Goal: Information Seeking & Learning: Learn about a topic

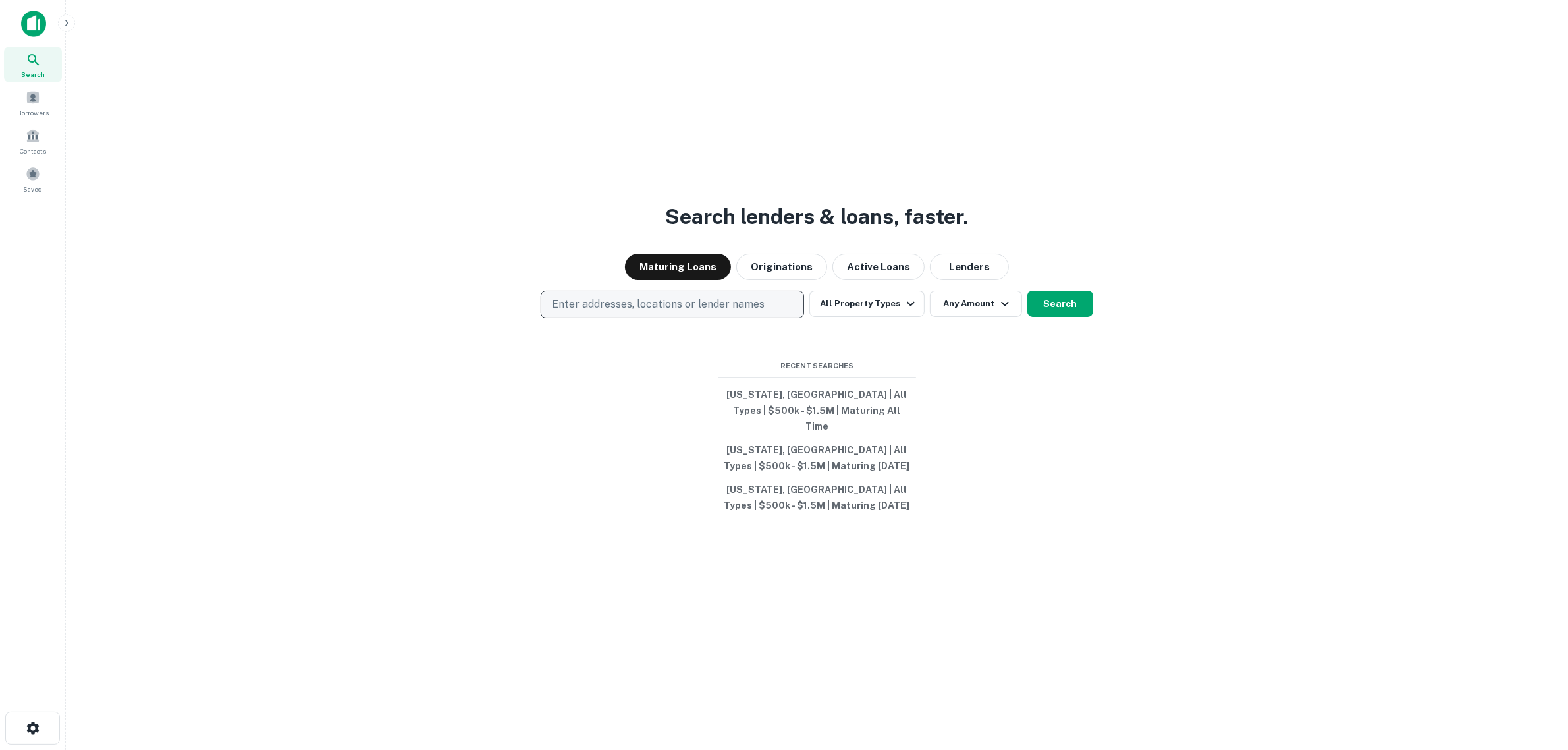
click at [711, 312] on p "Enter addresses, locations or lender names" at bounding box center [658, 304] width 213 height 16
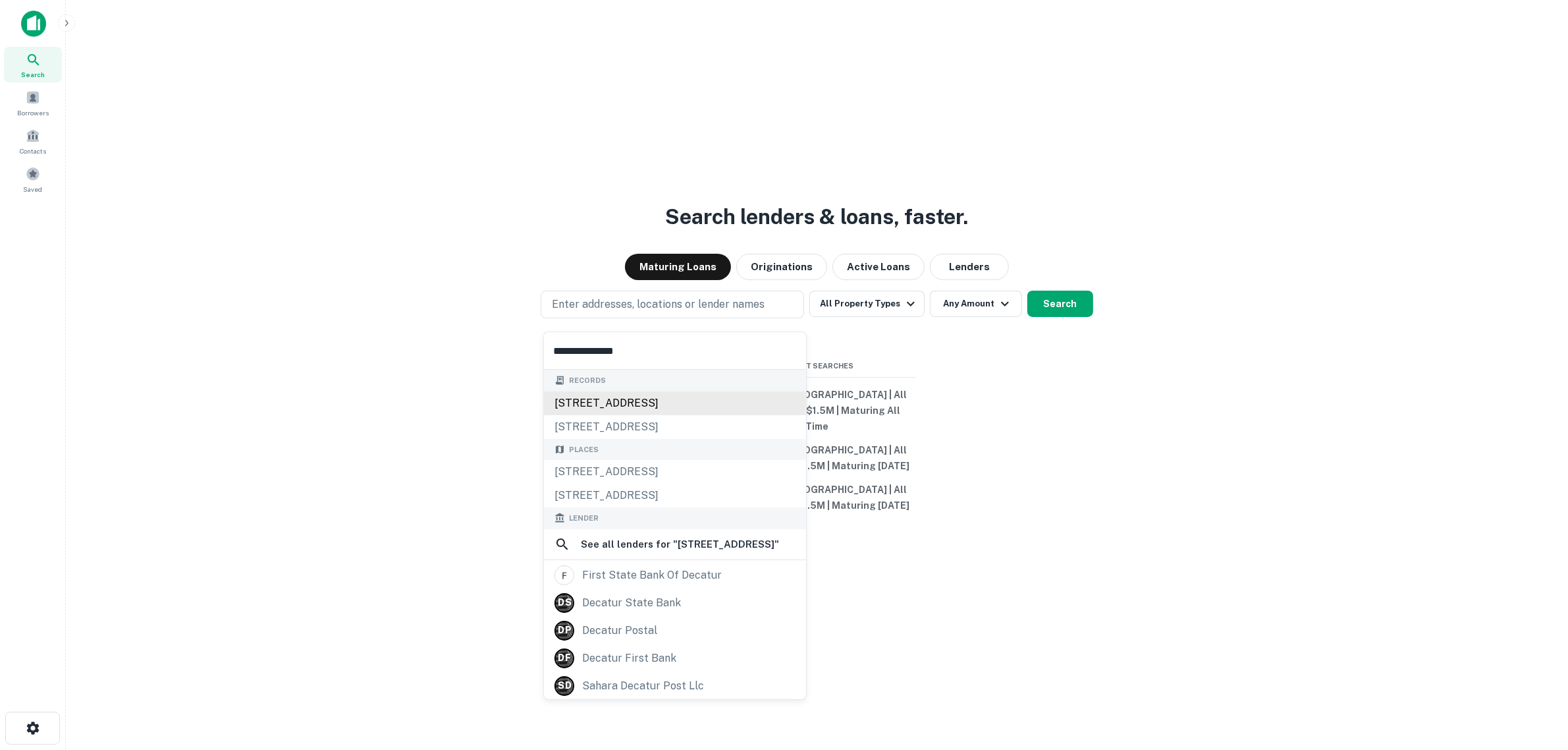
click at [731, 402] on div "2518 decatur st, denver, co, 80211" at bounding box center [675, 402] width 262 height 23
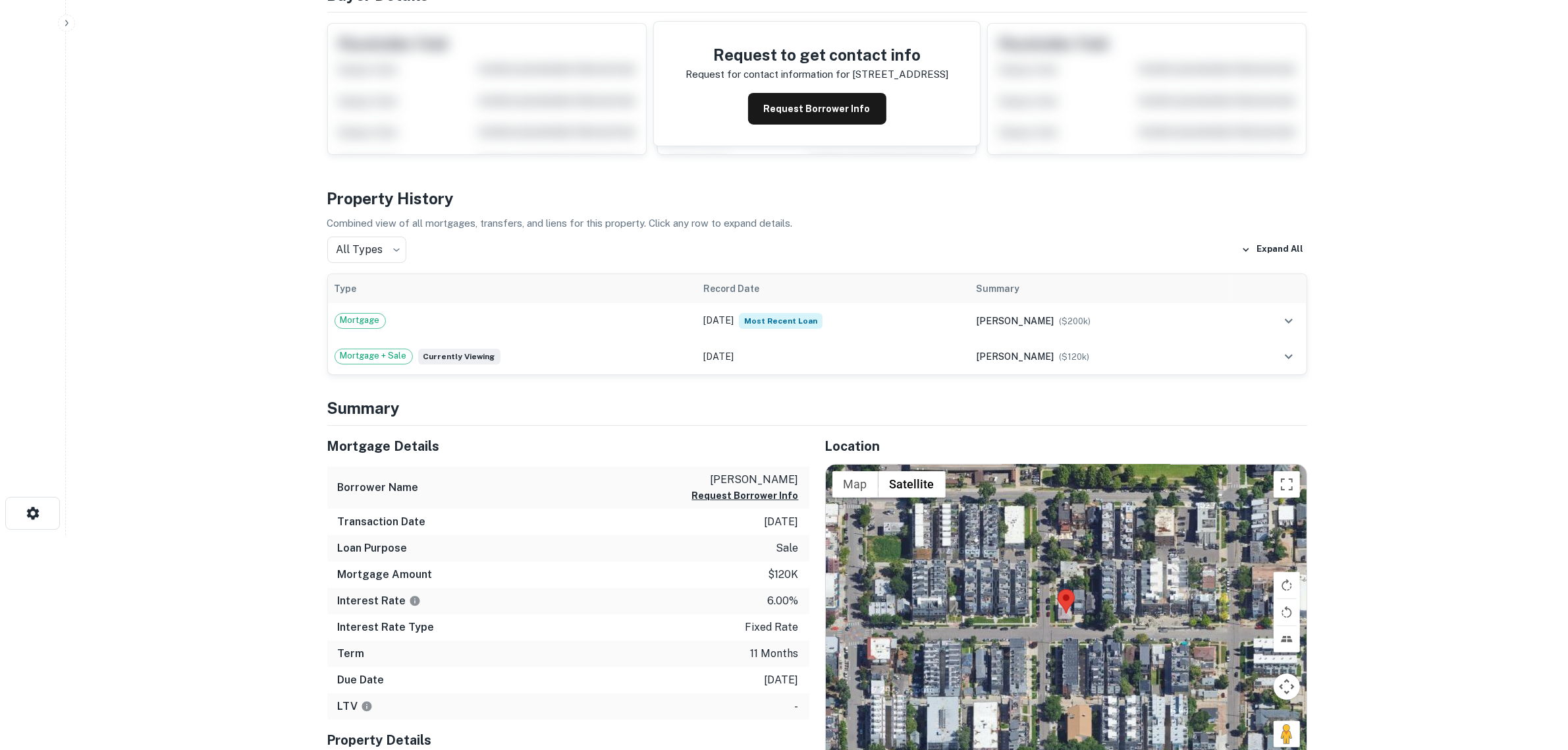
scroll to position [247, 0]
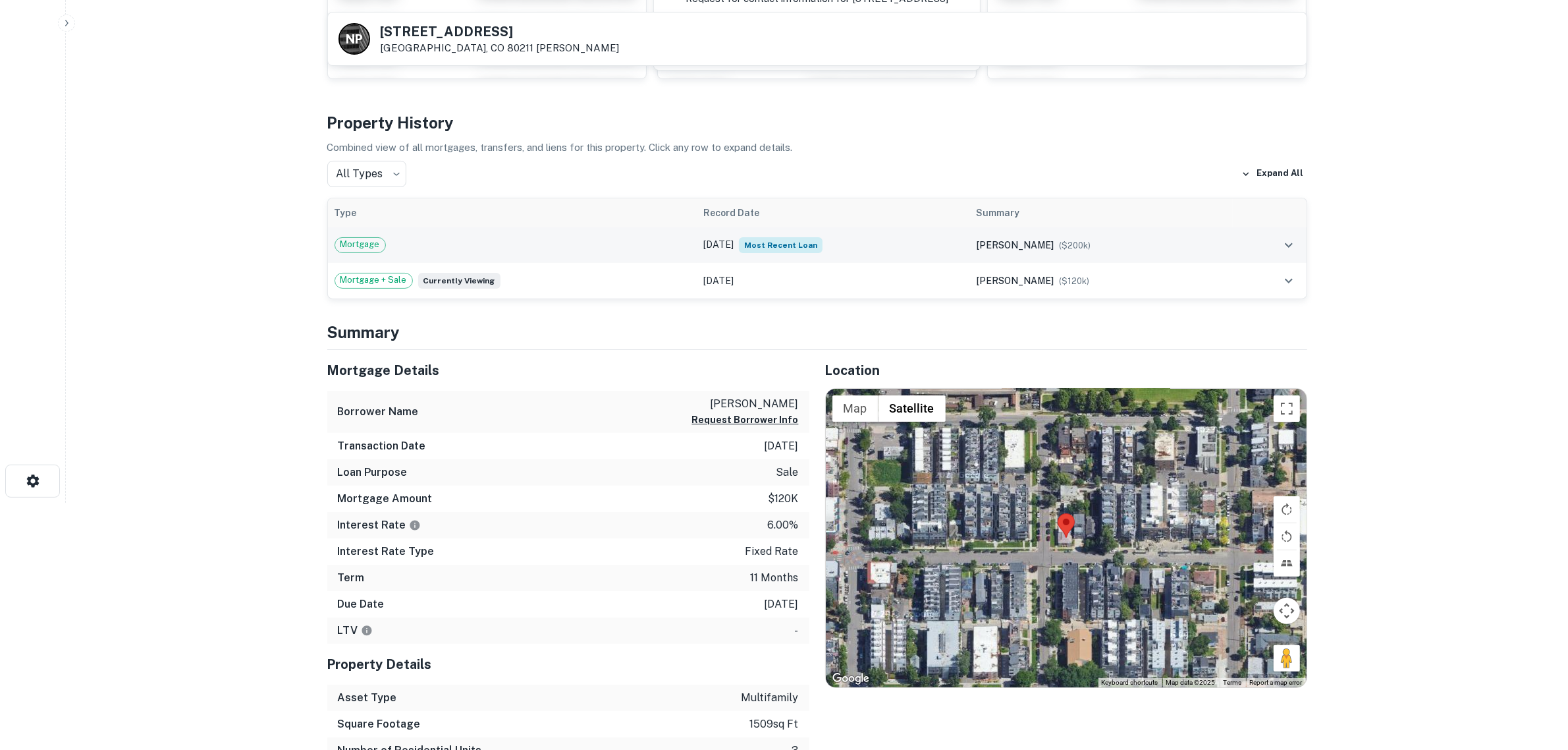
click at [1294, 242] on icon "expand row" at bounding box center [1288, 245] width 16 height 16
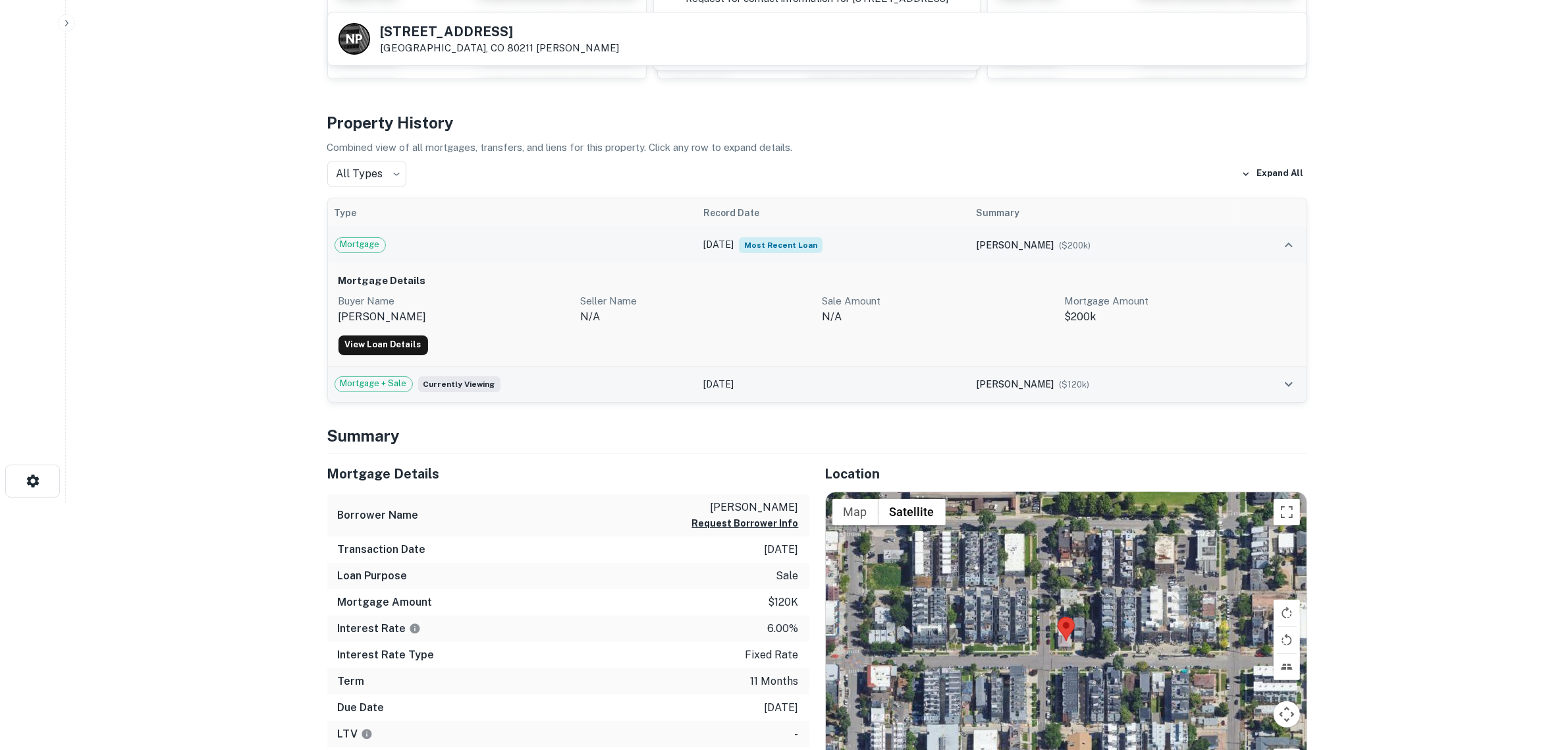
click at [575, 388] on div "Mortgage + Sale Currently viewing" at bounding box center [513, 384] width 356 height 16
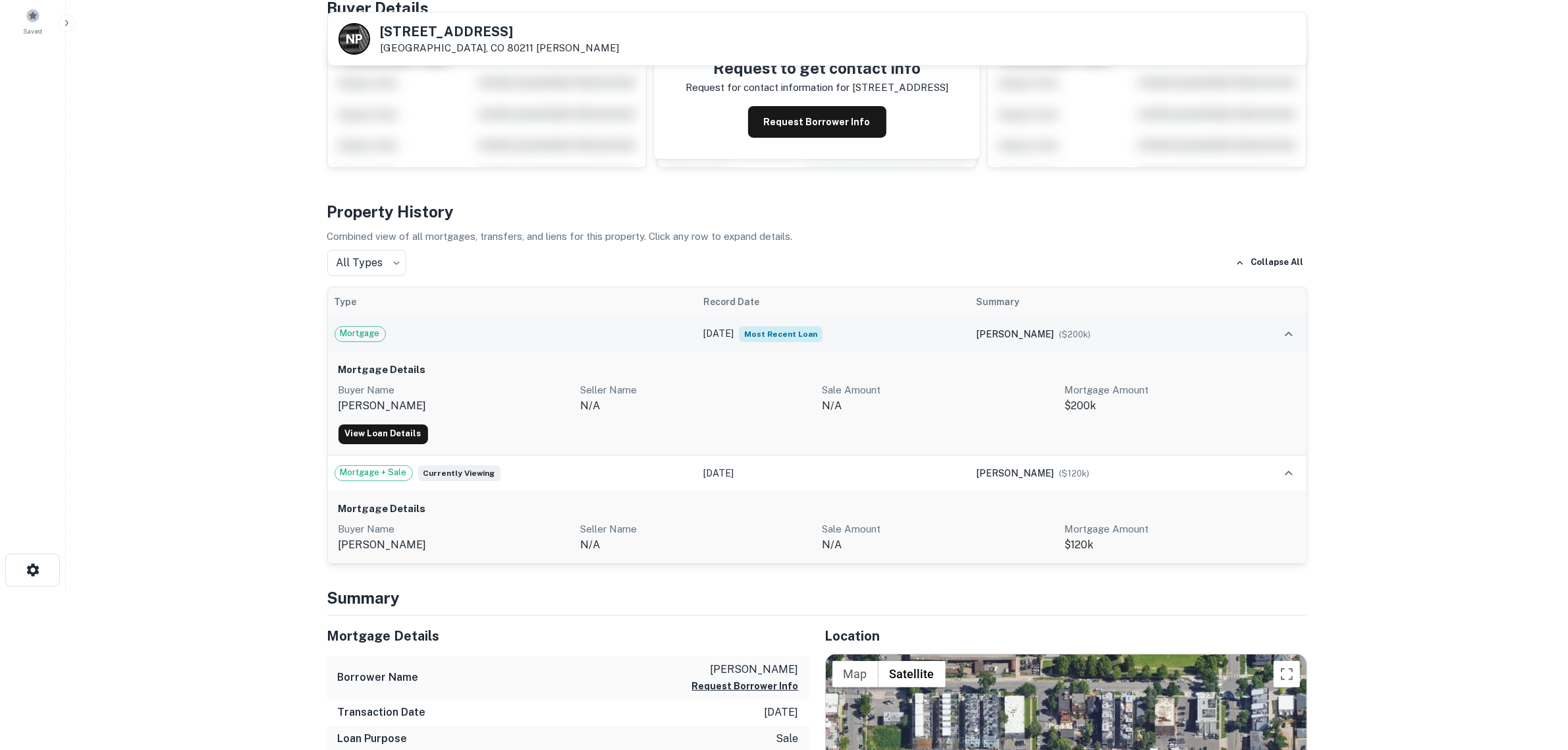
scroll to position [164, 0]
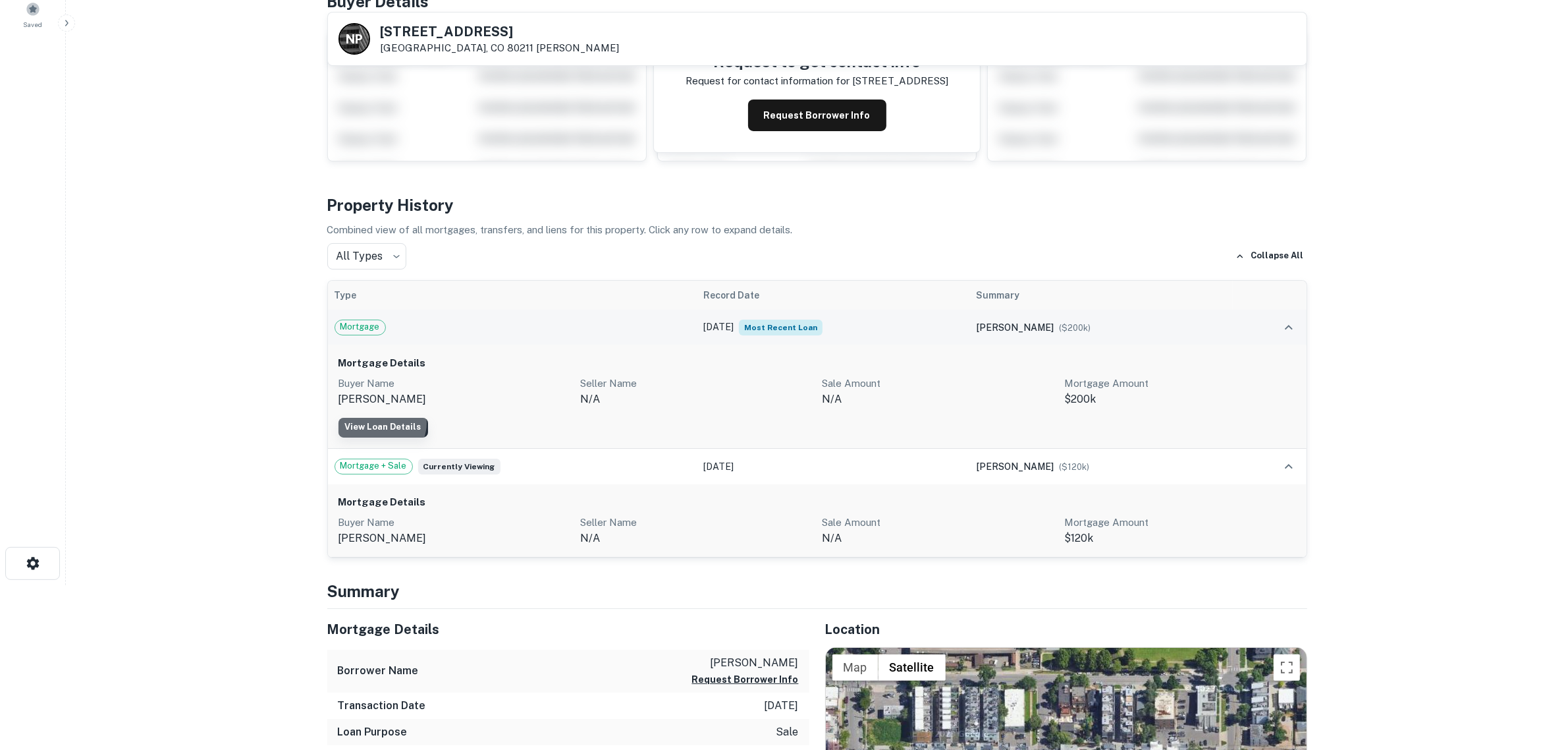
click at [380, 423] on link "View Loan Details" at bounding box center [383, 428] width 89 height 20
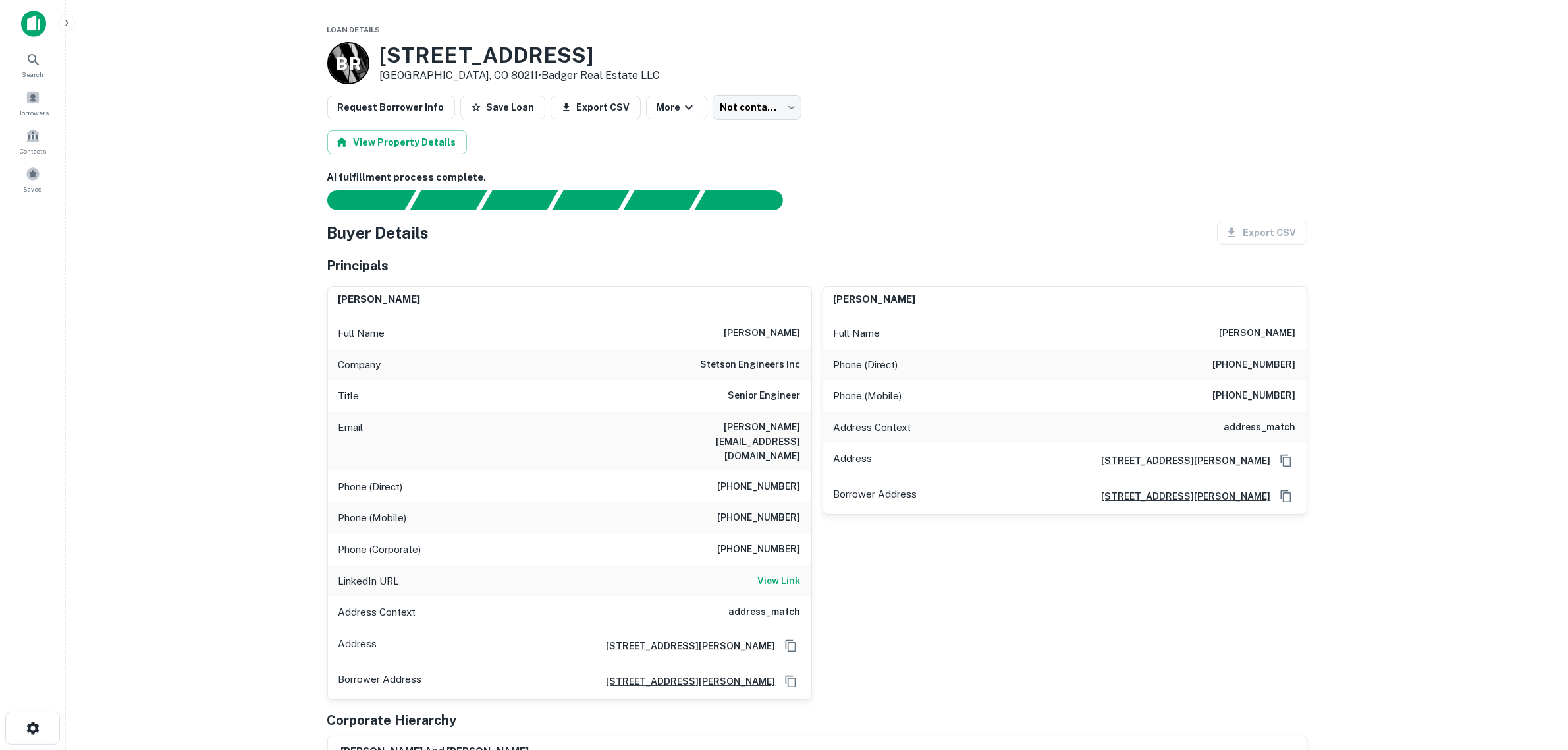
click at [1409, 259] on main "Loan Details B R 2518 Decatur St Denver, CO 80211 • Badger Real Estate LLC Requ…" at bounding box center [817, 375] width 1502 height 750
drag, startPoint x: 695, startPoint y: 277, endPoint x: 692, endPoint y: 162, distance: 115.0
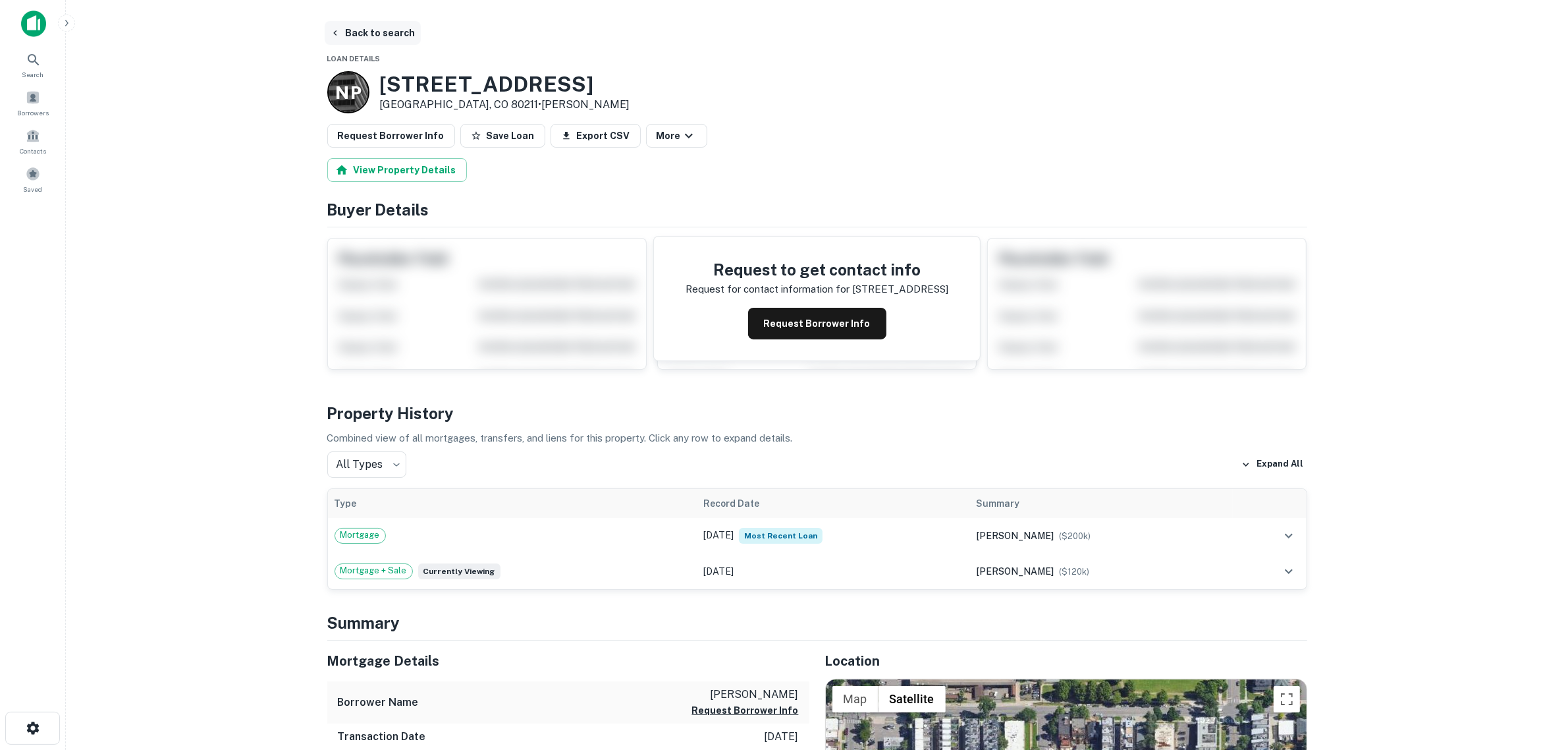
click at [370, 30] on button "Back to search" at bounding box center [373, 32] width 96 height 23
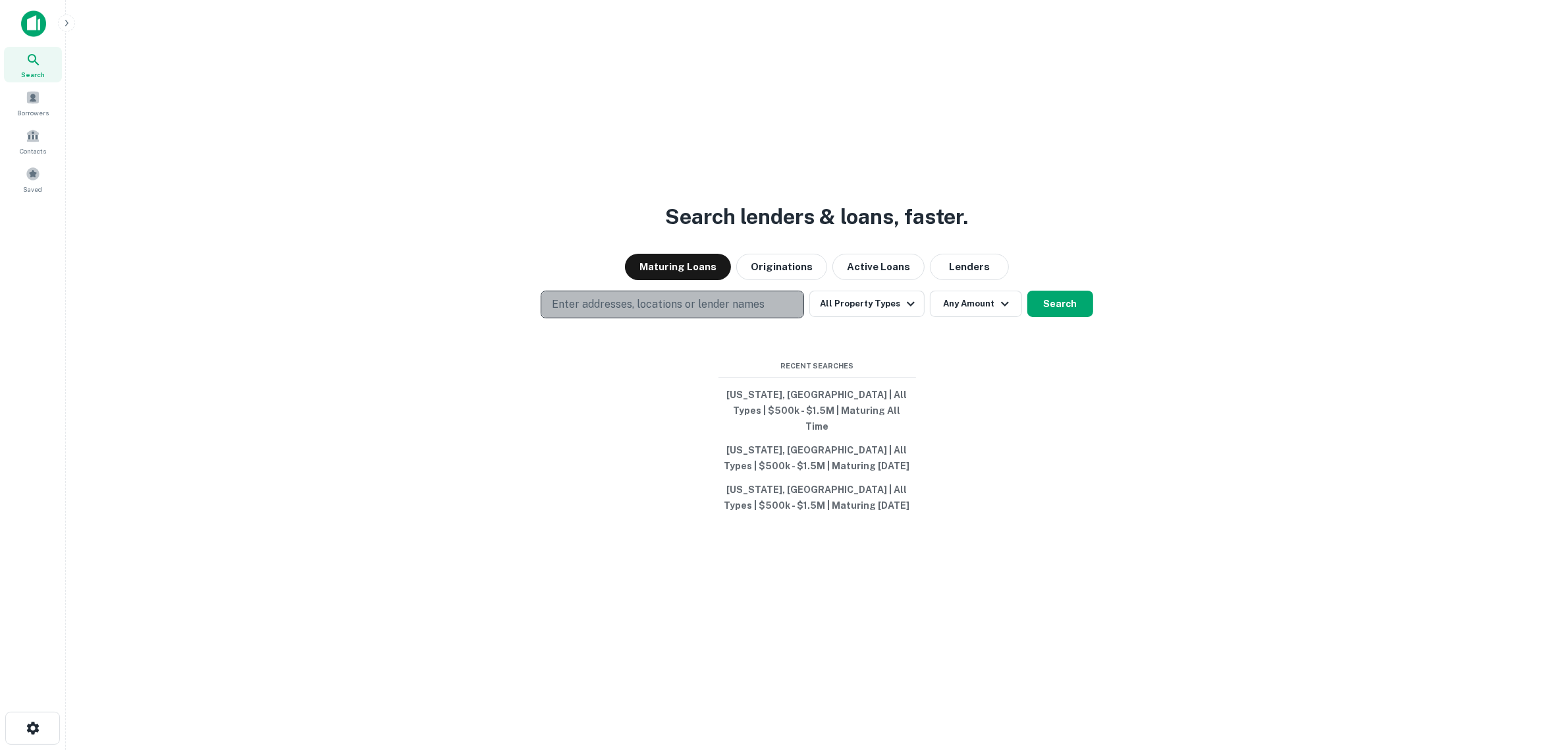
click at [700, 312] on p "Enter addresses, locations or lender names" at bounding box center [658, 304] width 213 height 16
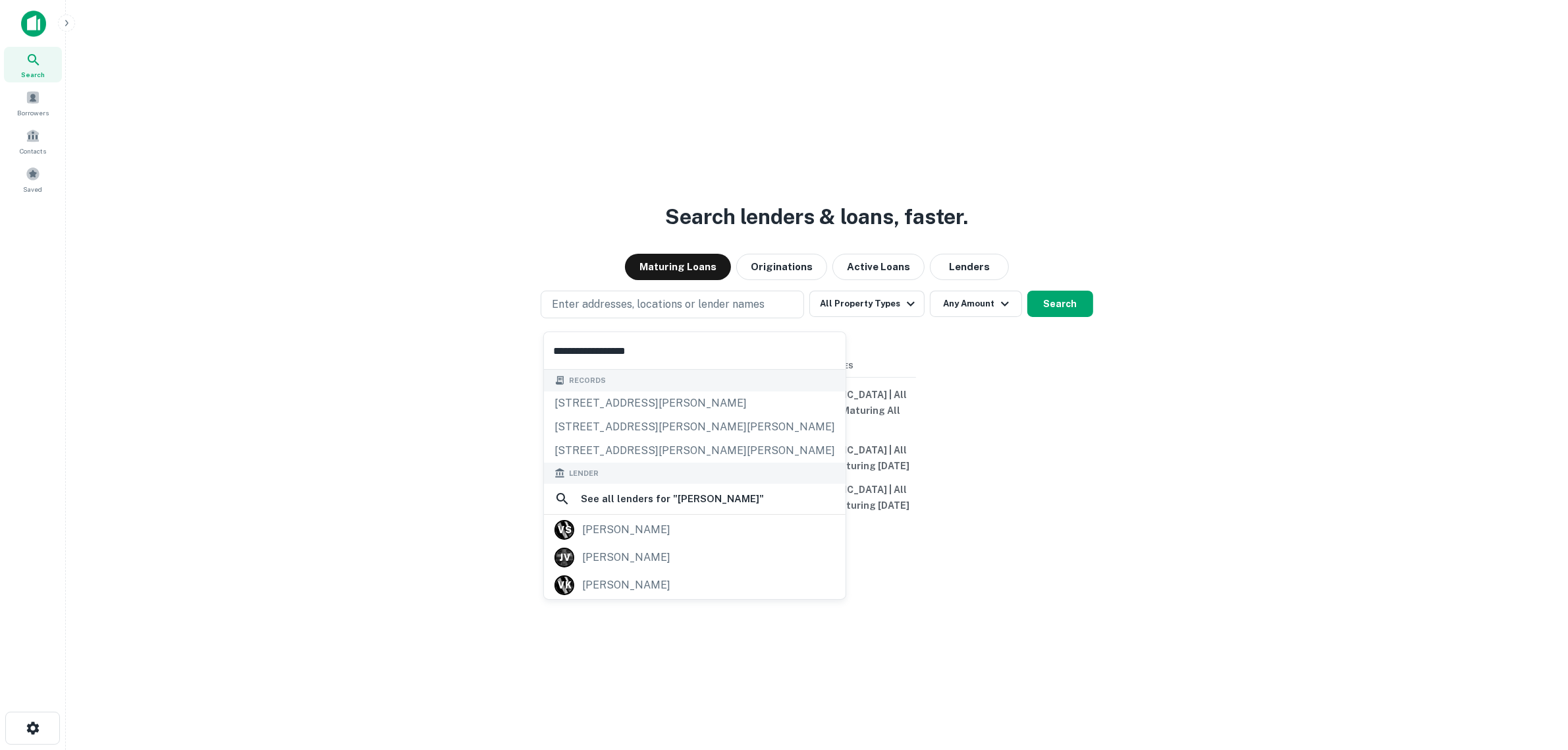
type input "**********"
click at [738, 318] on button "Enter addresses, locations or lender names" at bounding box center [672, 304] width 263 height 28
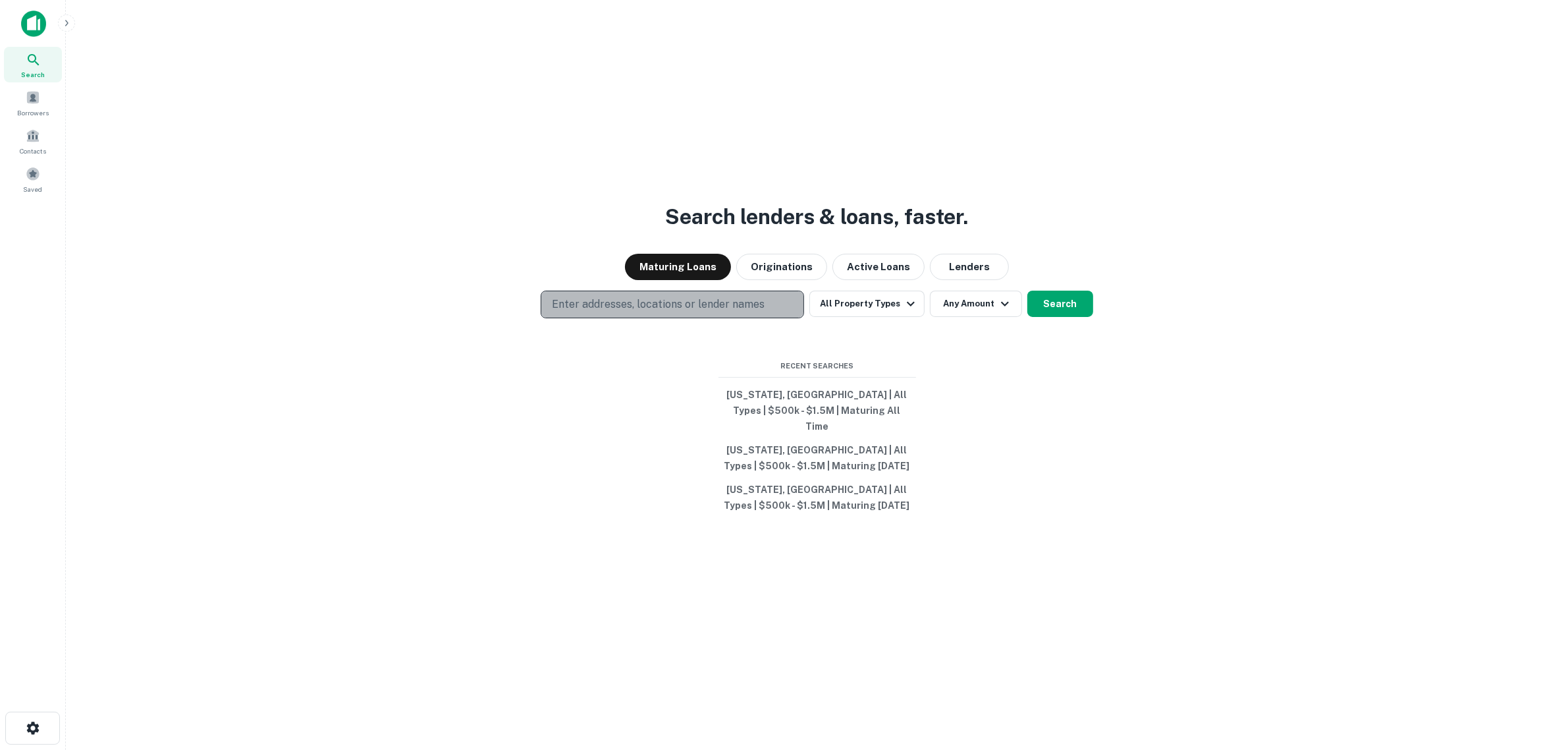
click at [691, 312] on p "Enter addresses, locations or lender names" at bounding box center [658, 304] width 213 height 16
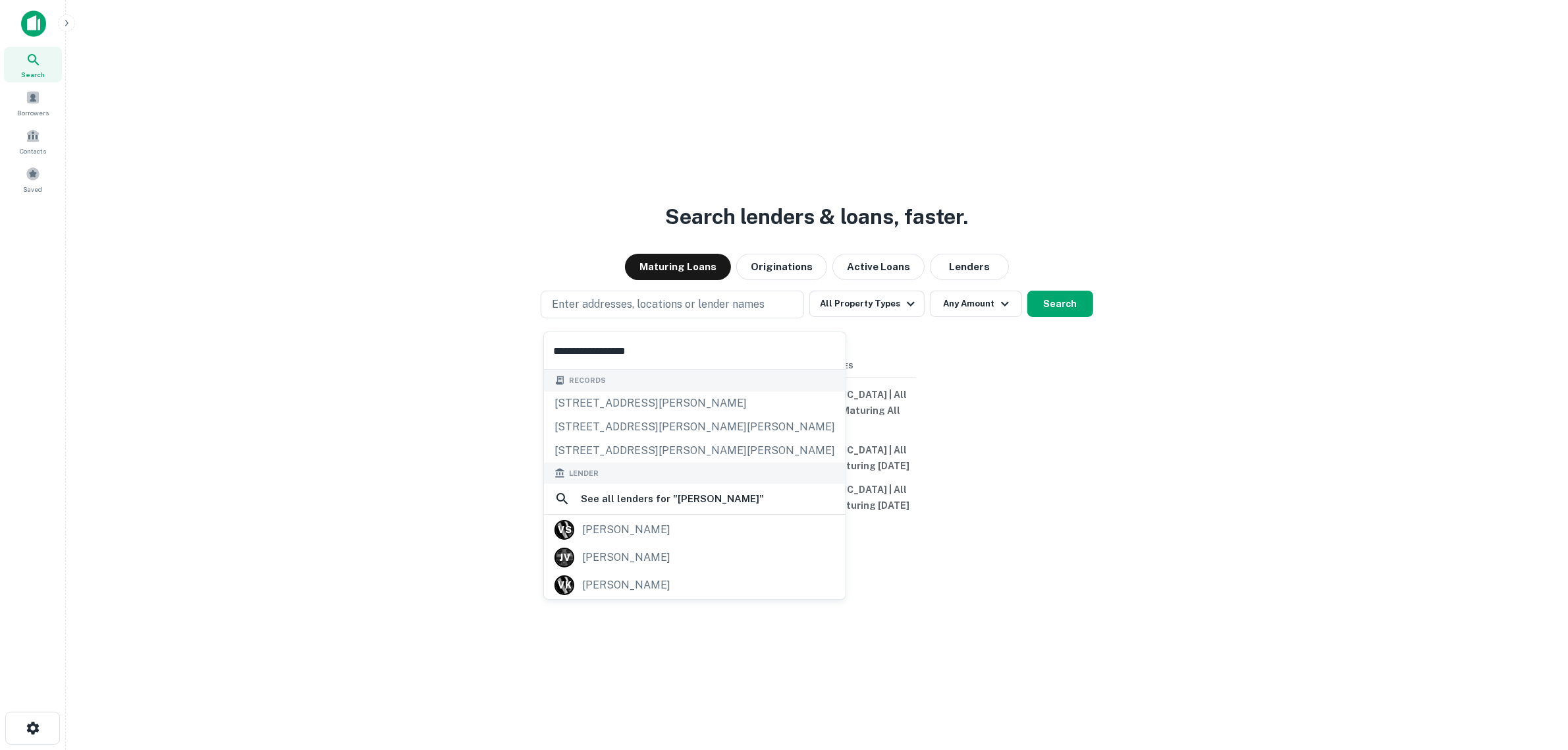
drag, startPoint x: 667, startPoint y: 366, endPoint x: 499, endPoint y: 366, distance: 168.0
click at [499, 366] on body "**********" at bounding box center [784, 375] width 1568 height 750
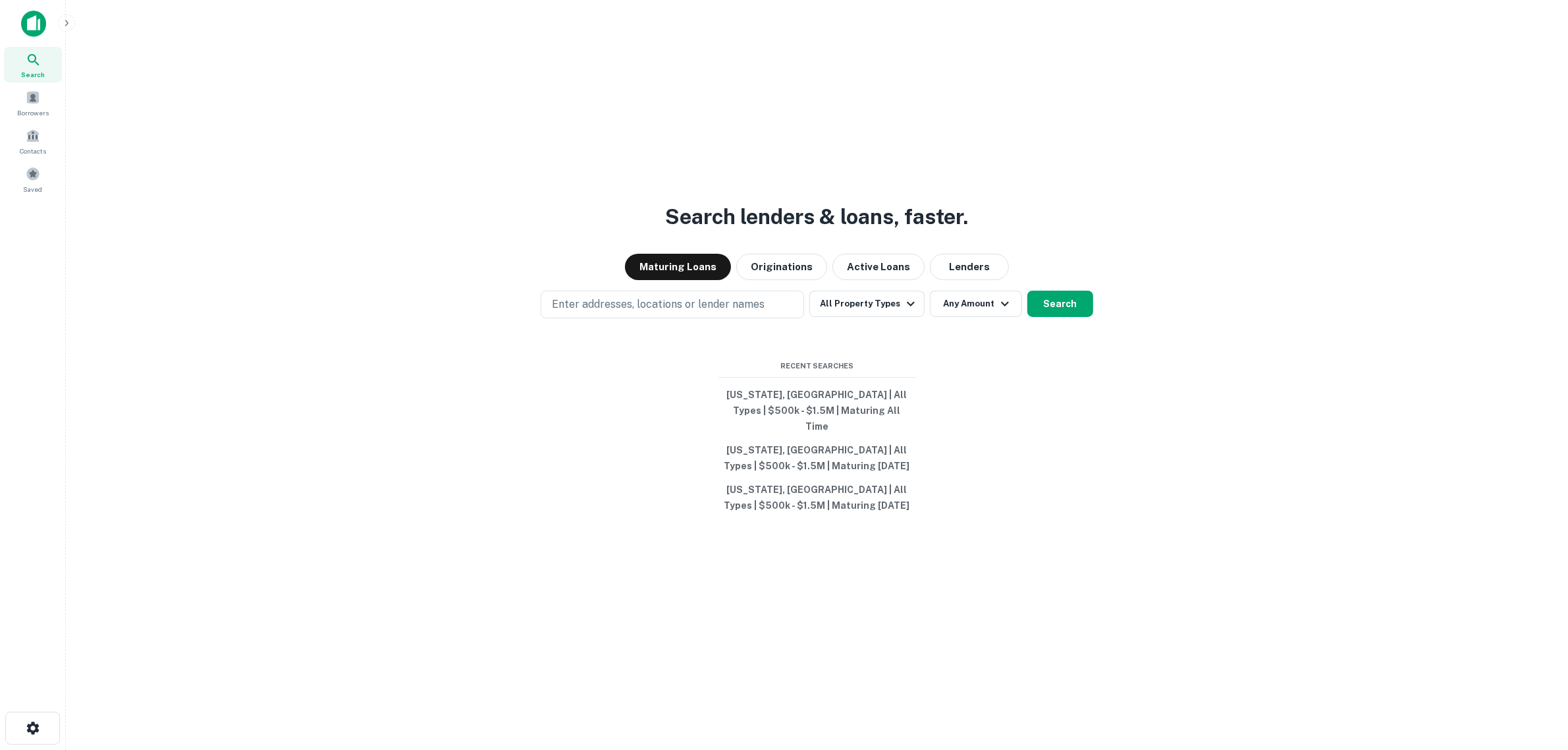
click at [647, 296] on div "Search lenders & loans, faster. Maturing Loans Originations Active Loans Lender…" at bounding box center [817, 406] width 1481 height 750
click at [662, 318] on button "Enter addresses, locations or lender names" at bounding box center [672, 304] width 263 height 28
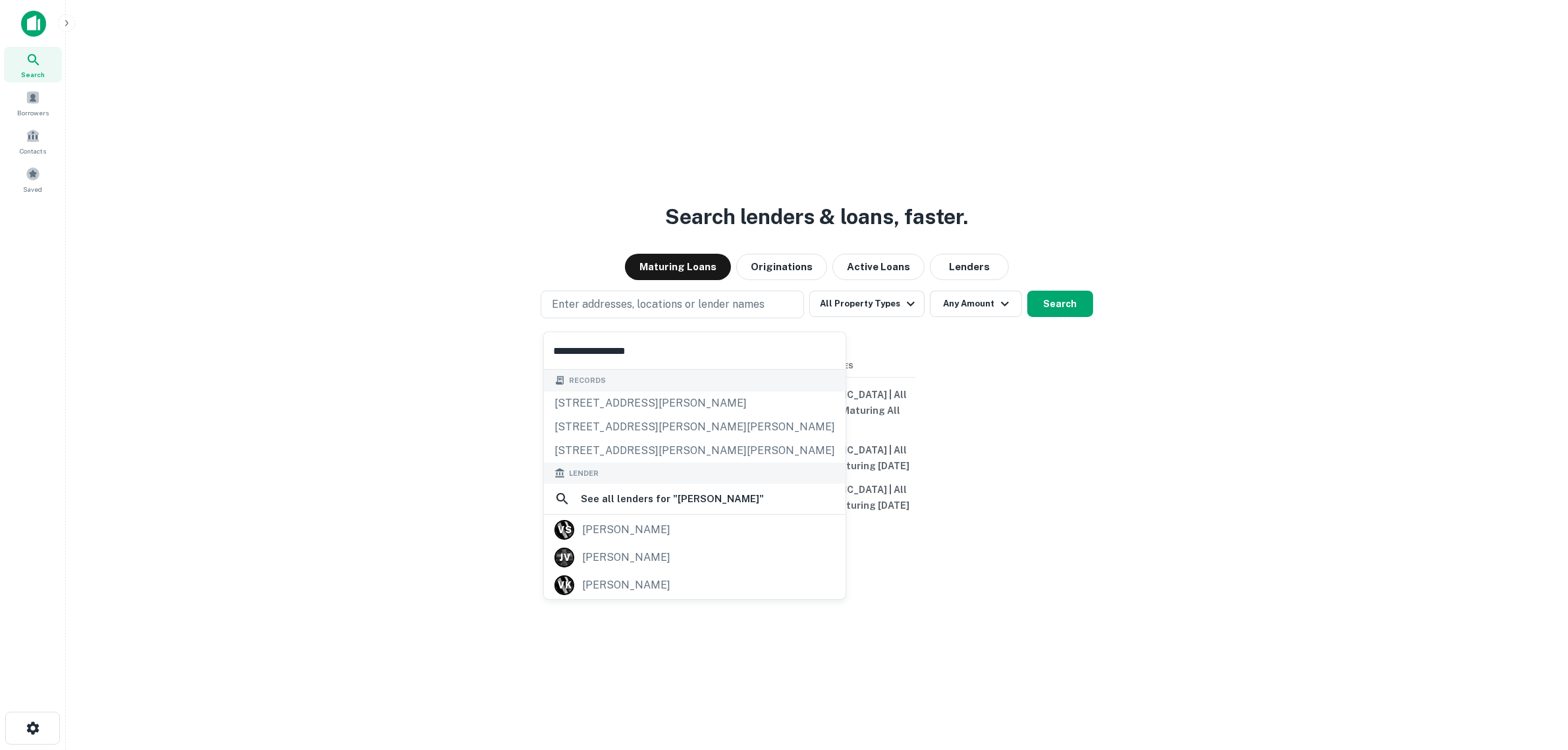
drag, startPoint x: 684, startPoint y: 357, endPoint x: 511, endPoint y: 355, distance: 173.0
click at [511, 355] on body "**********" at bounding box center [784, 375] width 1568 height 750
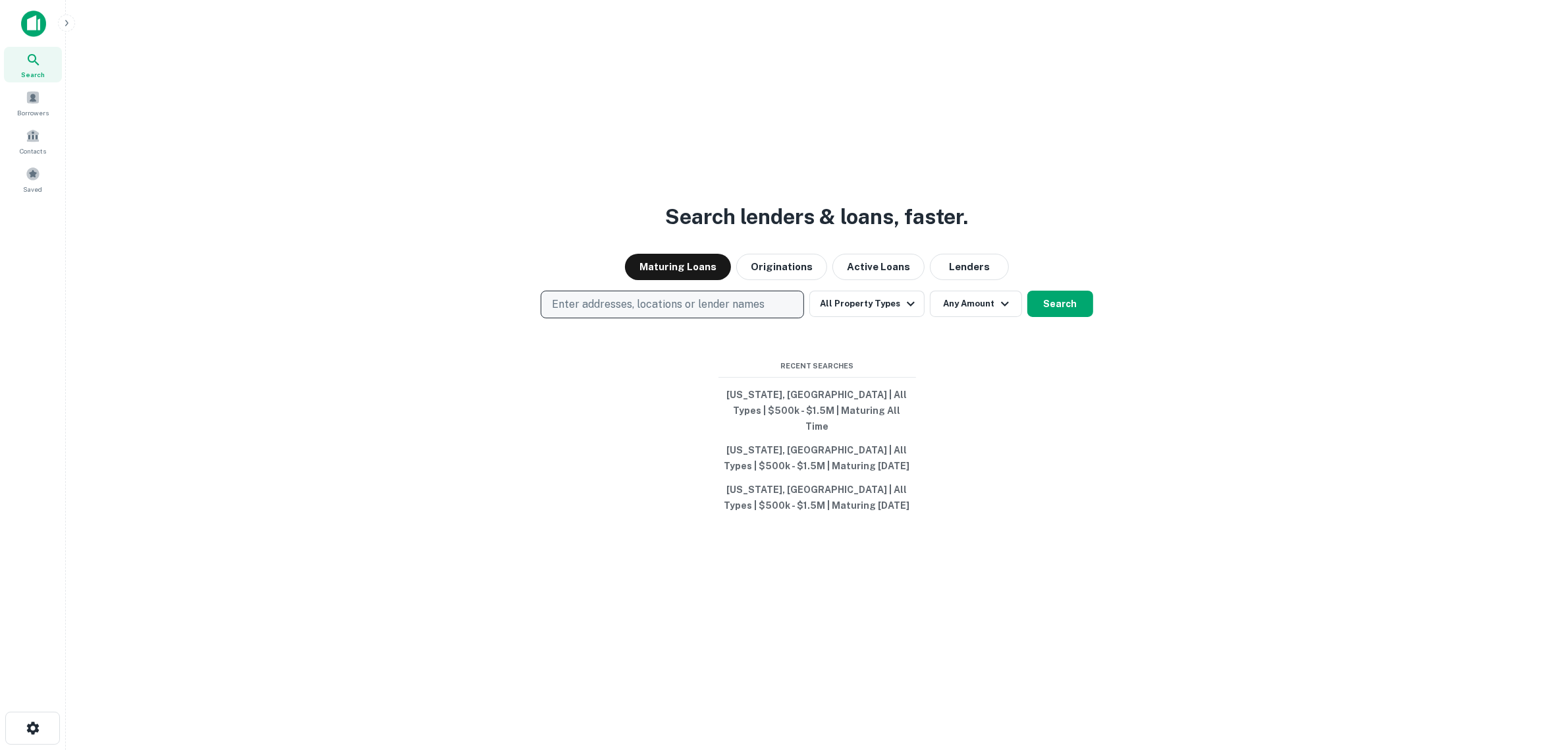
click at [645, 312] on p "Enter addresses, locations or lender names" at bounding box center [658, 304] width 213 height 16
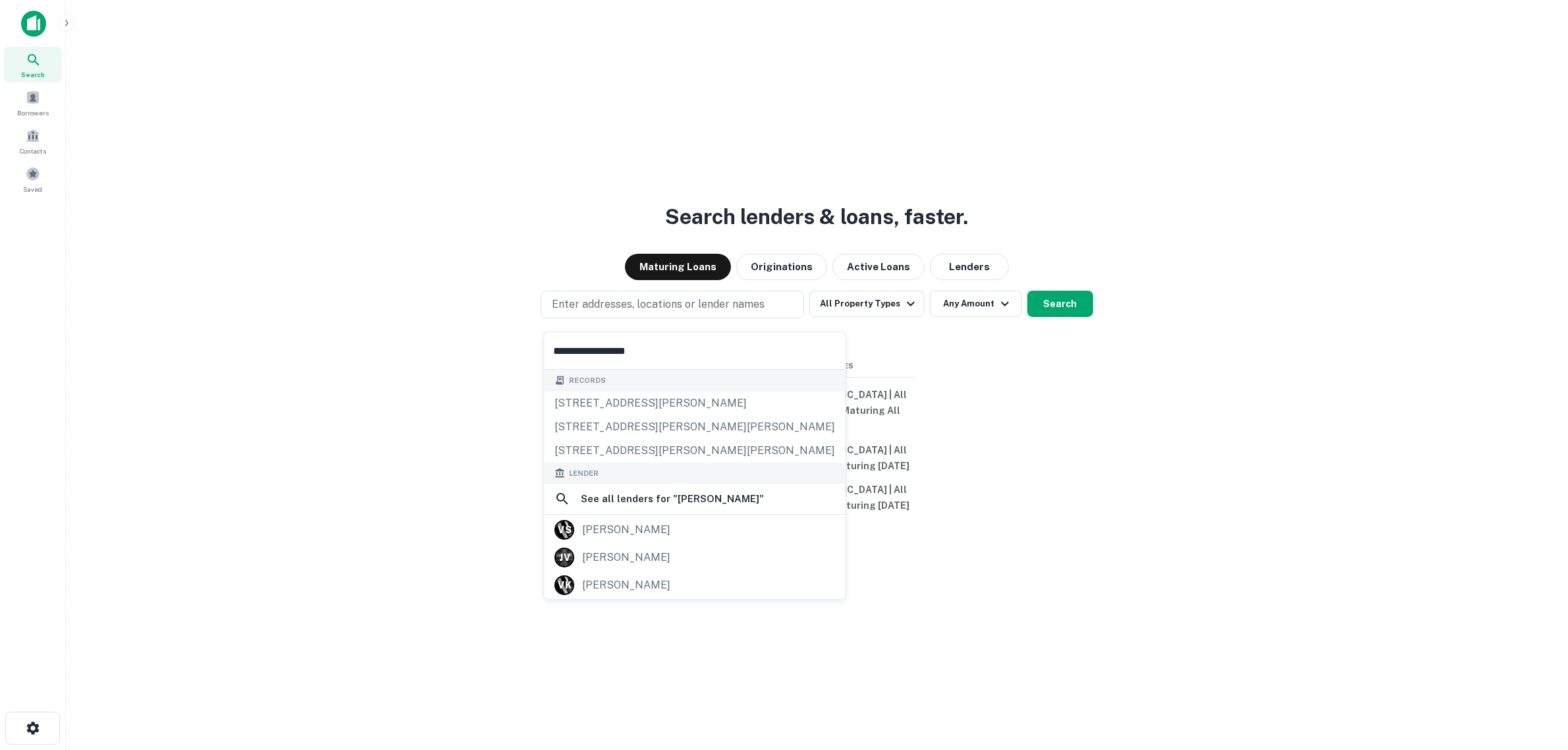
click at [644, 353] on input "**********" at bounding box center [694, 350] width 301 height 37
type input "**********"
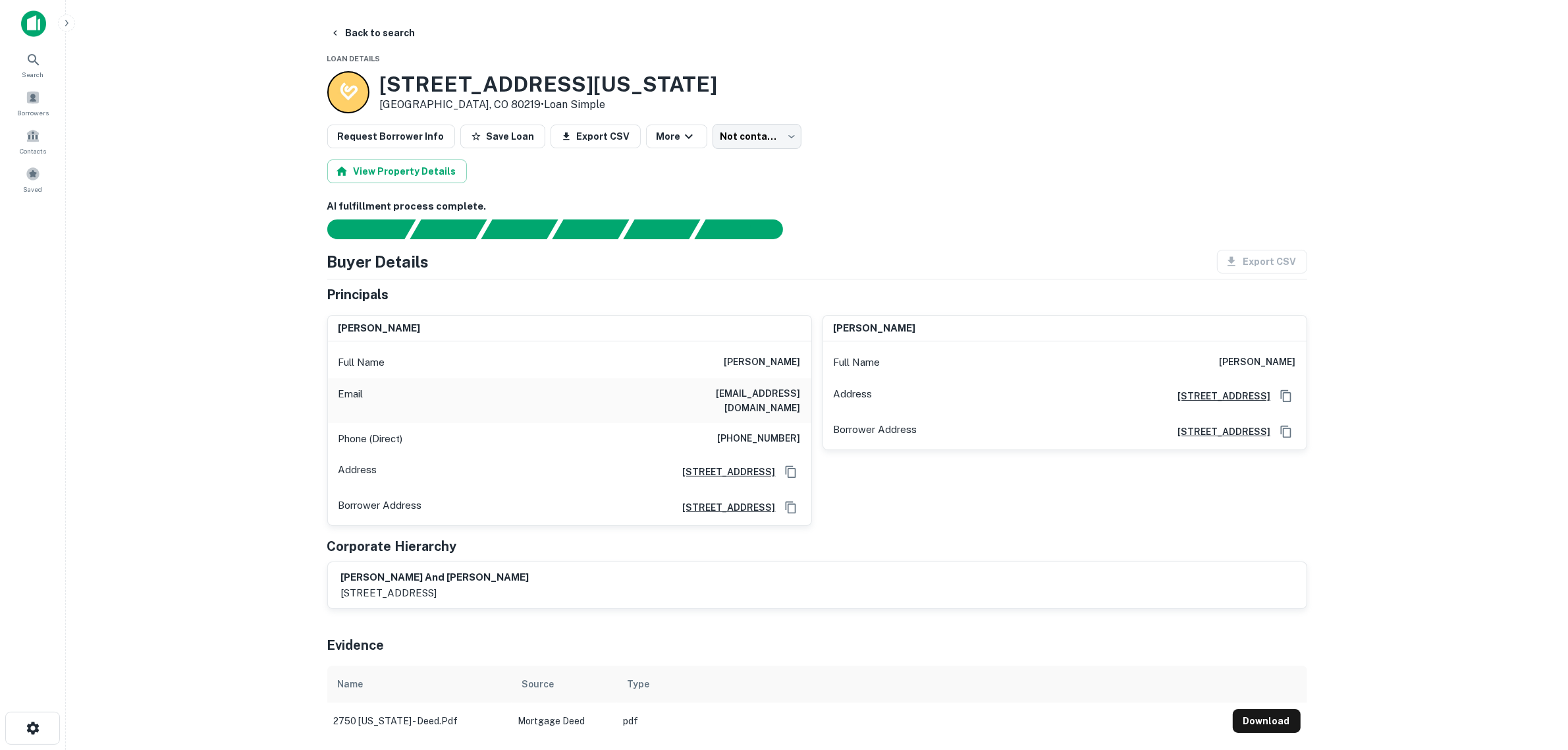
drag, startPoint x: 635, startPoint y: 301, endPoint x: 626, endPoint y: 73, distance: 228.2
click at [357, 37] on button "Back to search" at bounding box center [373, 32] width 96 height 23
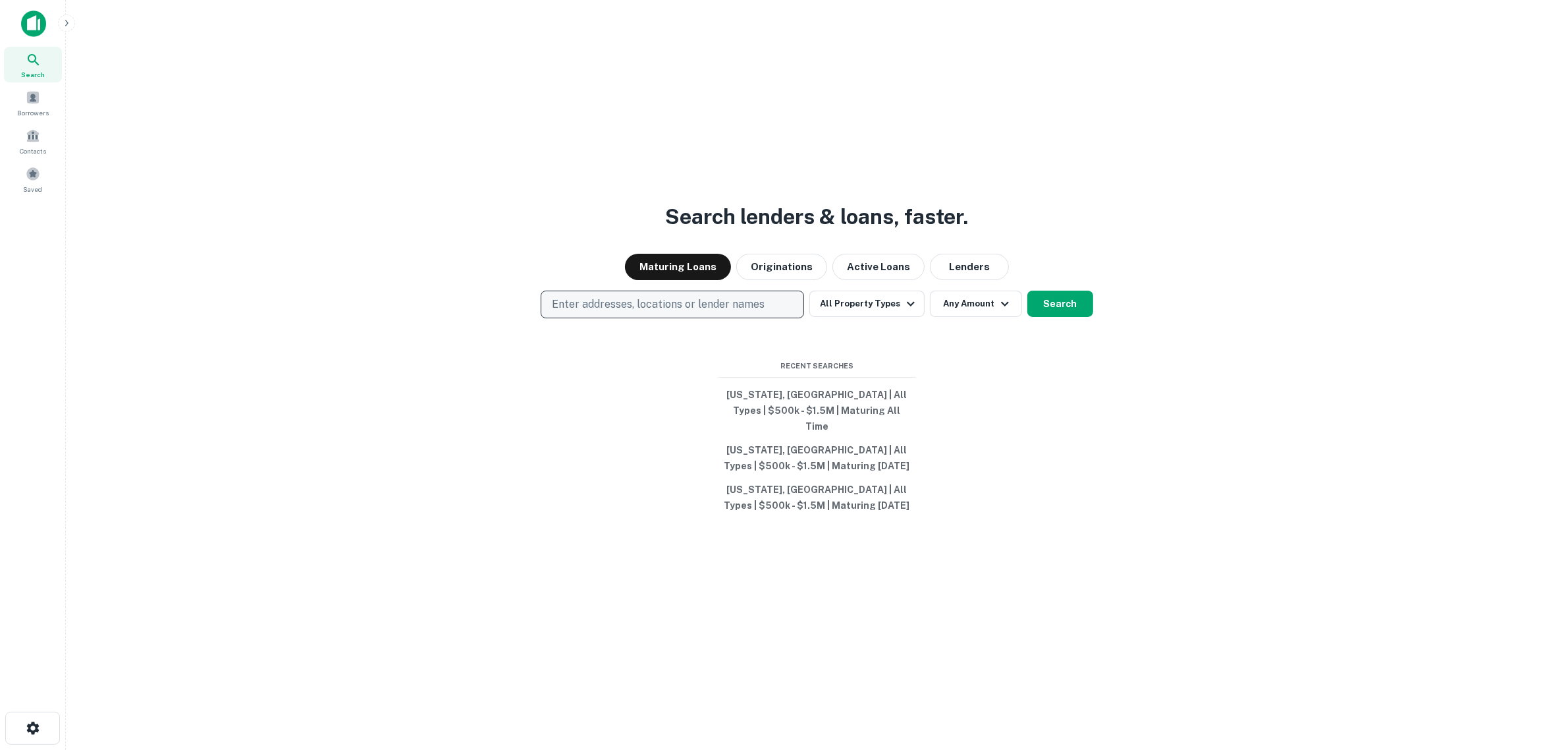
click at [625, 310] on p "Enter addresses, locations or lender names" at bounding box center [658, 304] width 213 height 16
type input "**********"
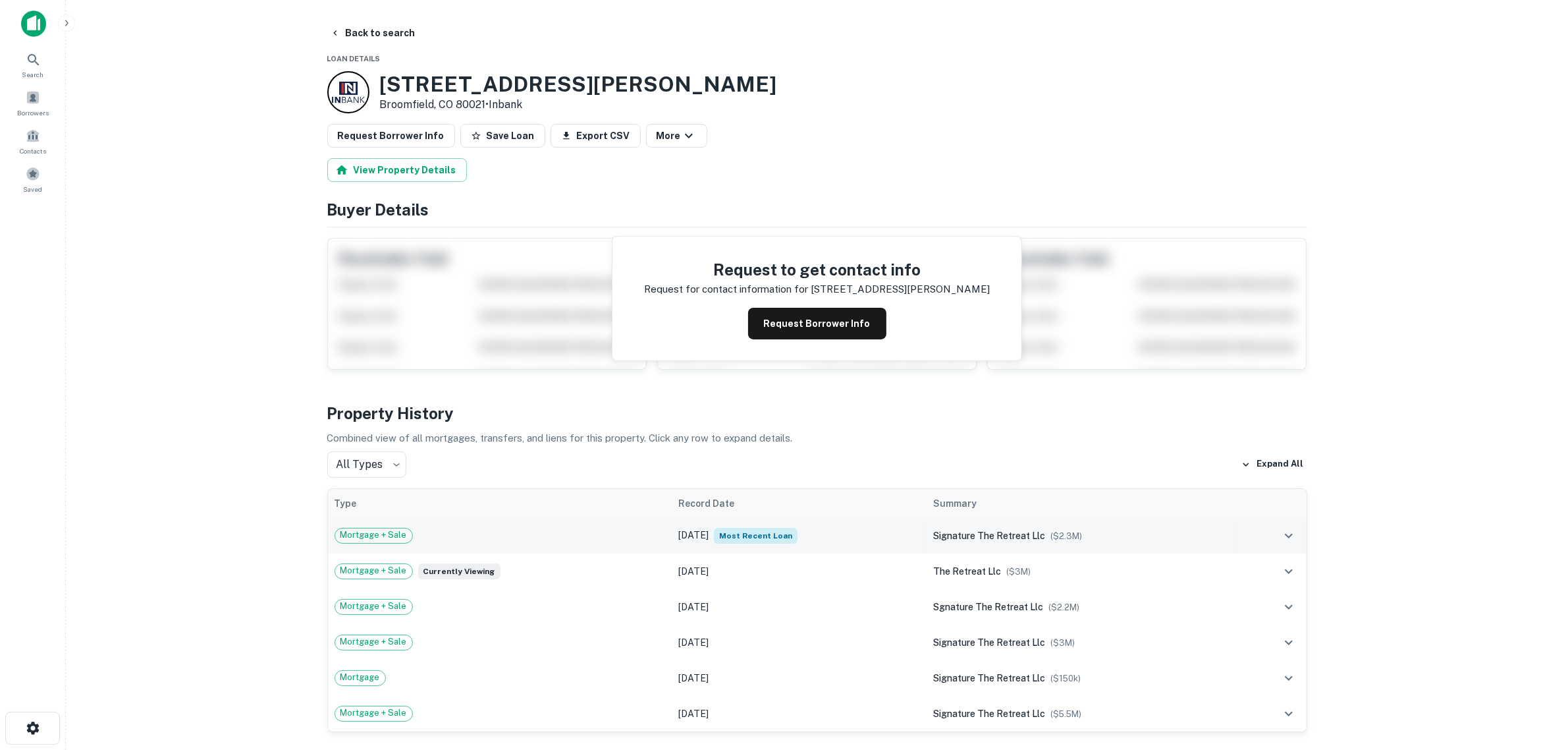
click at [570, 537] on div "Mortgage + Sale" at bounding box center [500, 535] width 331 height 16
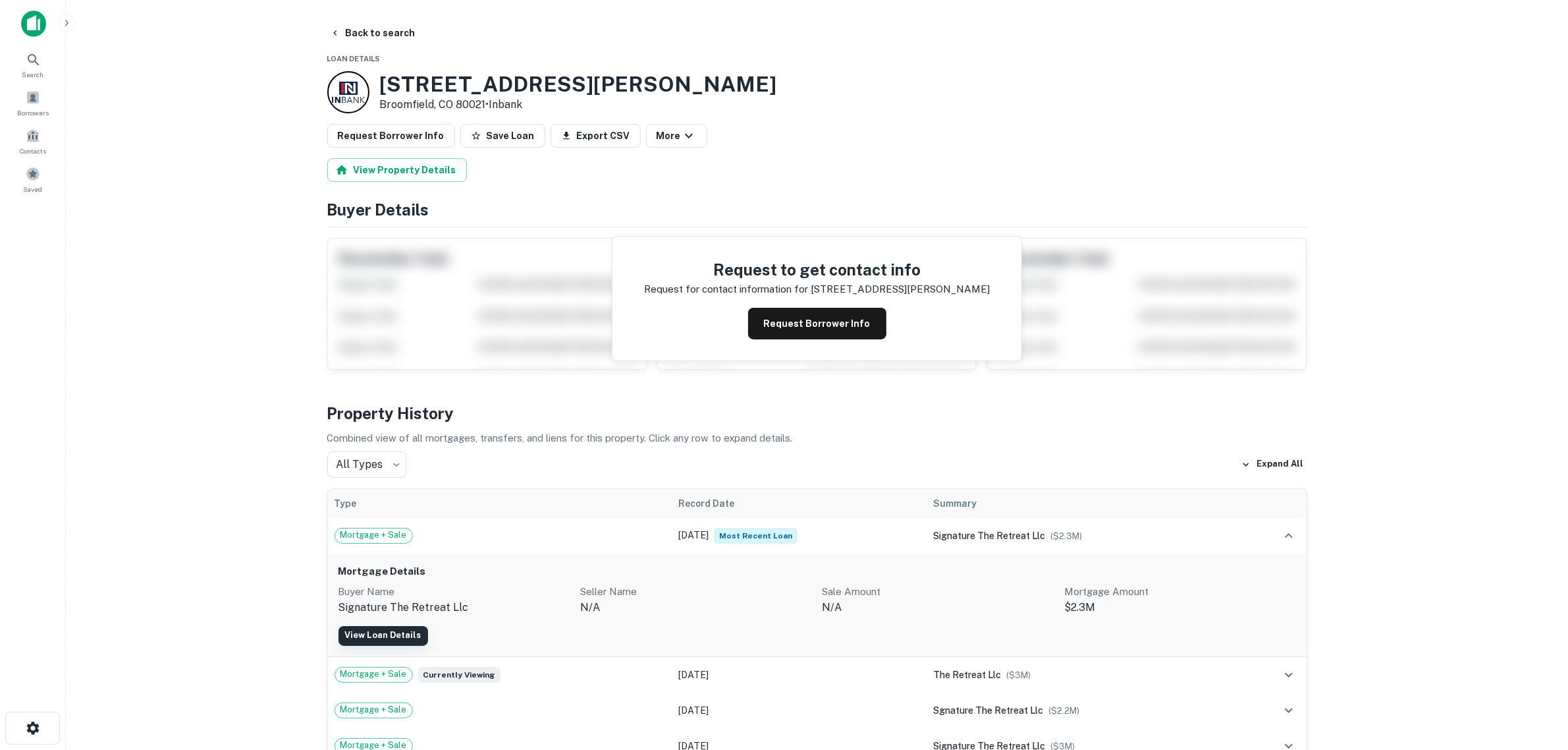
click at [406, 640] on link "View Loan Details" at bounding box center [383, 635] width 89 height 20
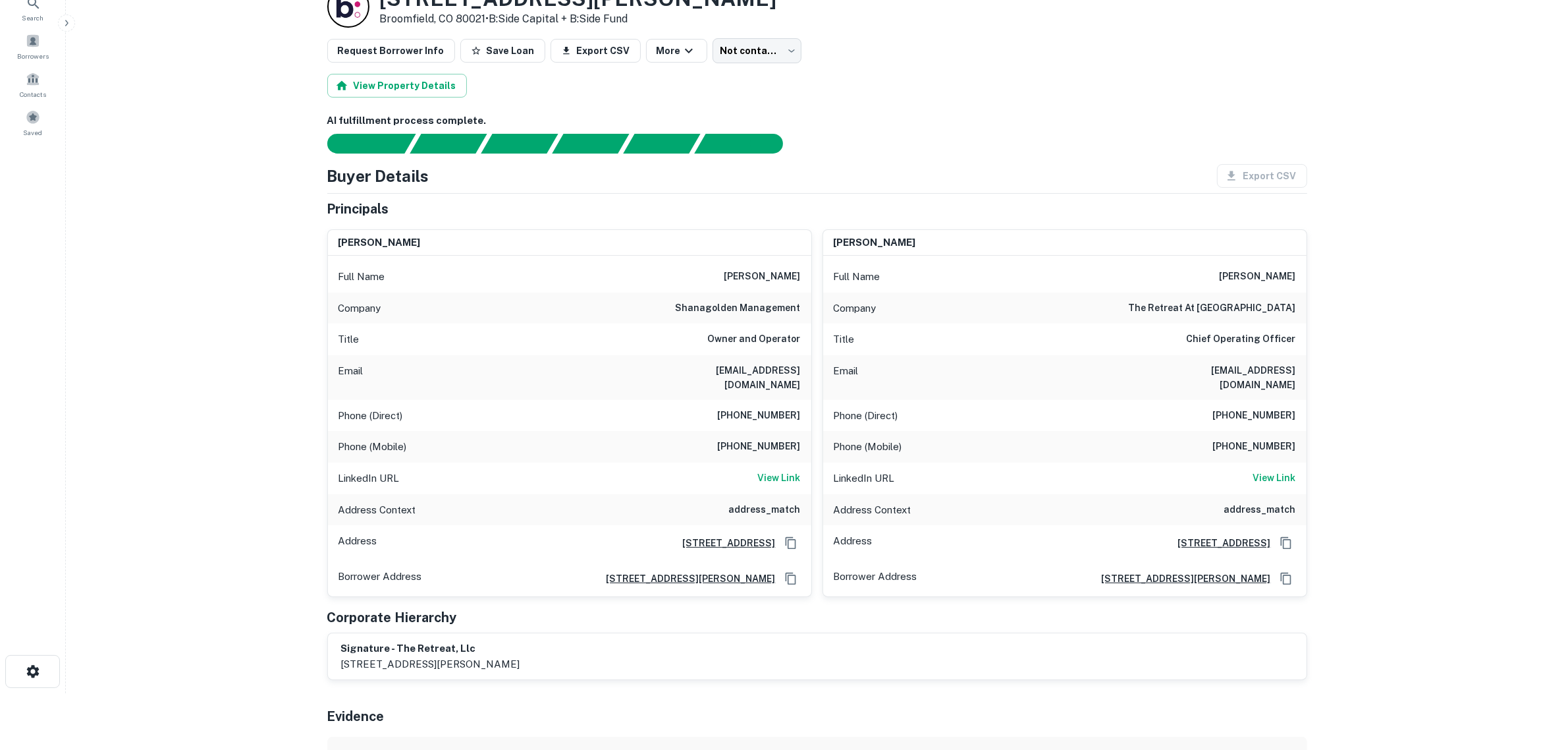
scroll to position [83, 0]
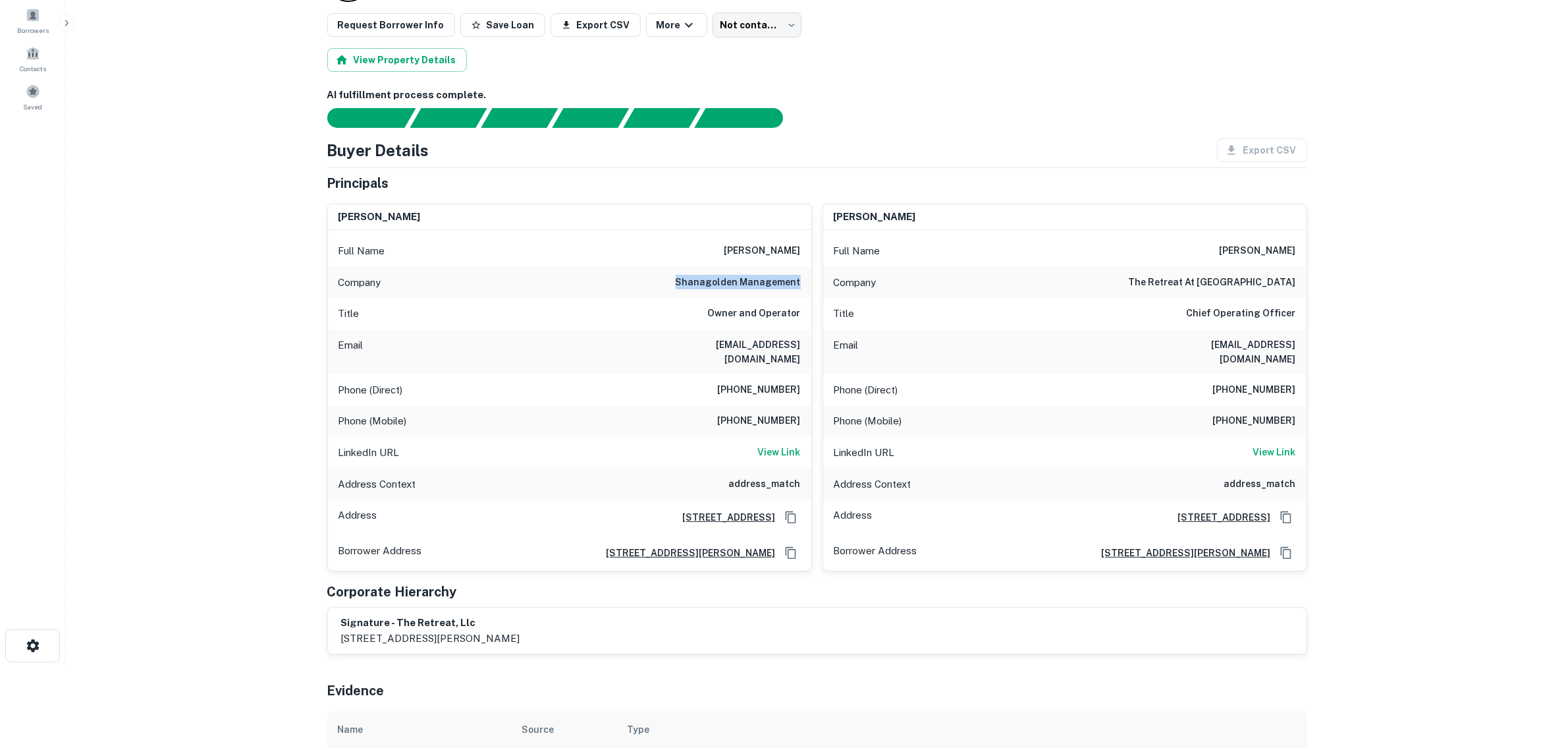
drag, startPoint x: 715, startPoint y: 284, endPoint x: 801, endPoint y: 282, distance: 86.0
click at [801, 282] on div "Company shanagolden management" at bounding box center [569, 282] width 483 height 31
copy h6 "shanagolden management"
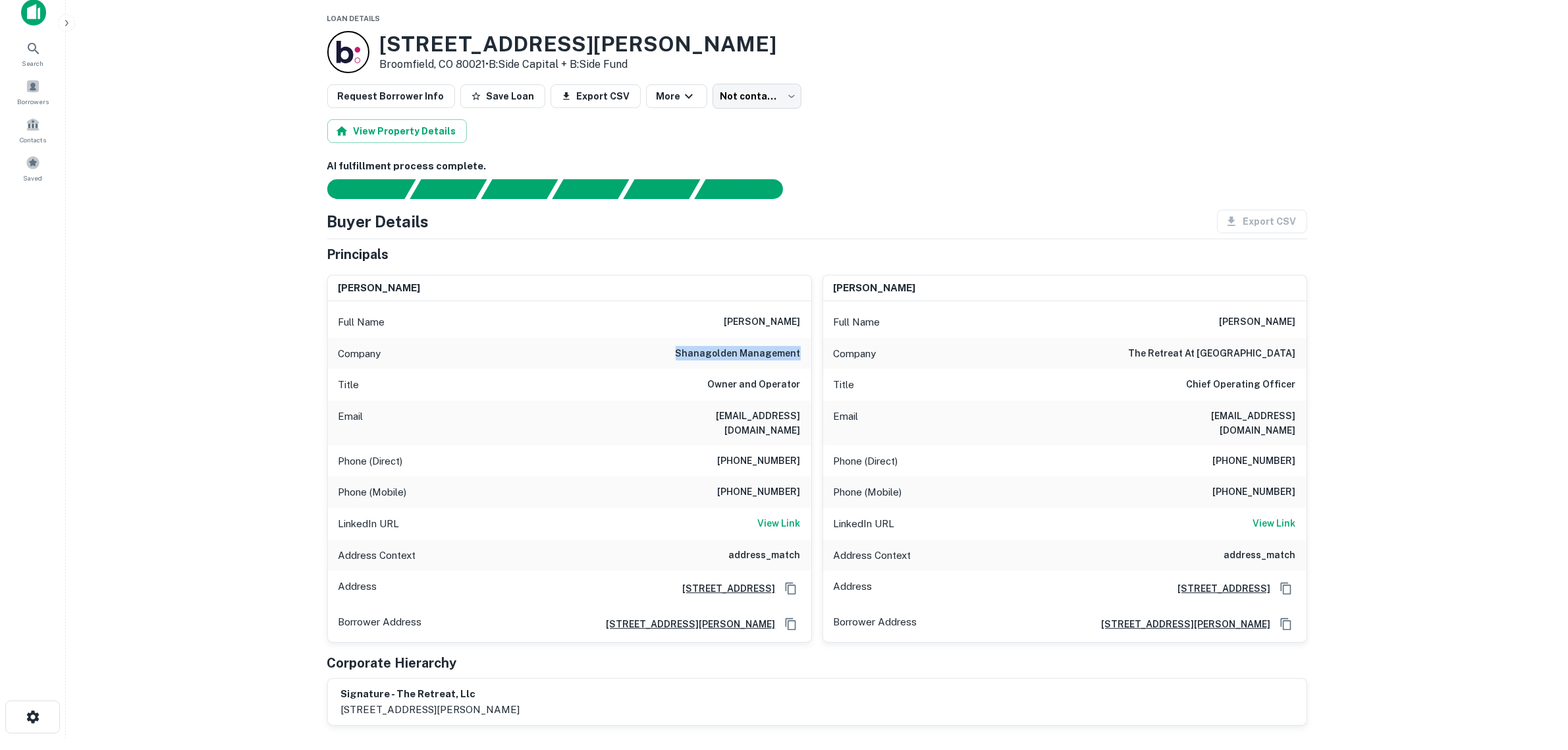
scroll to position [0, 0]
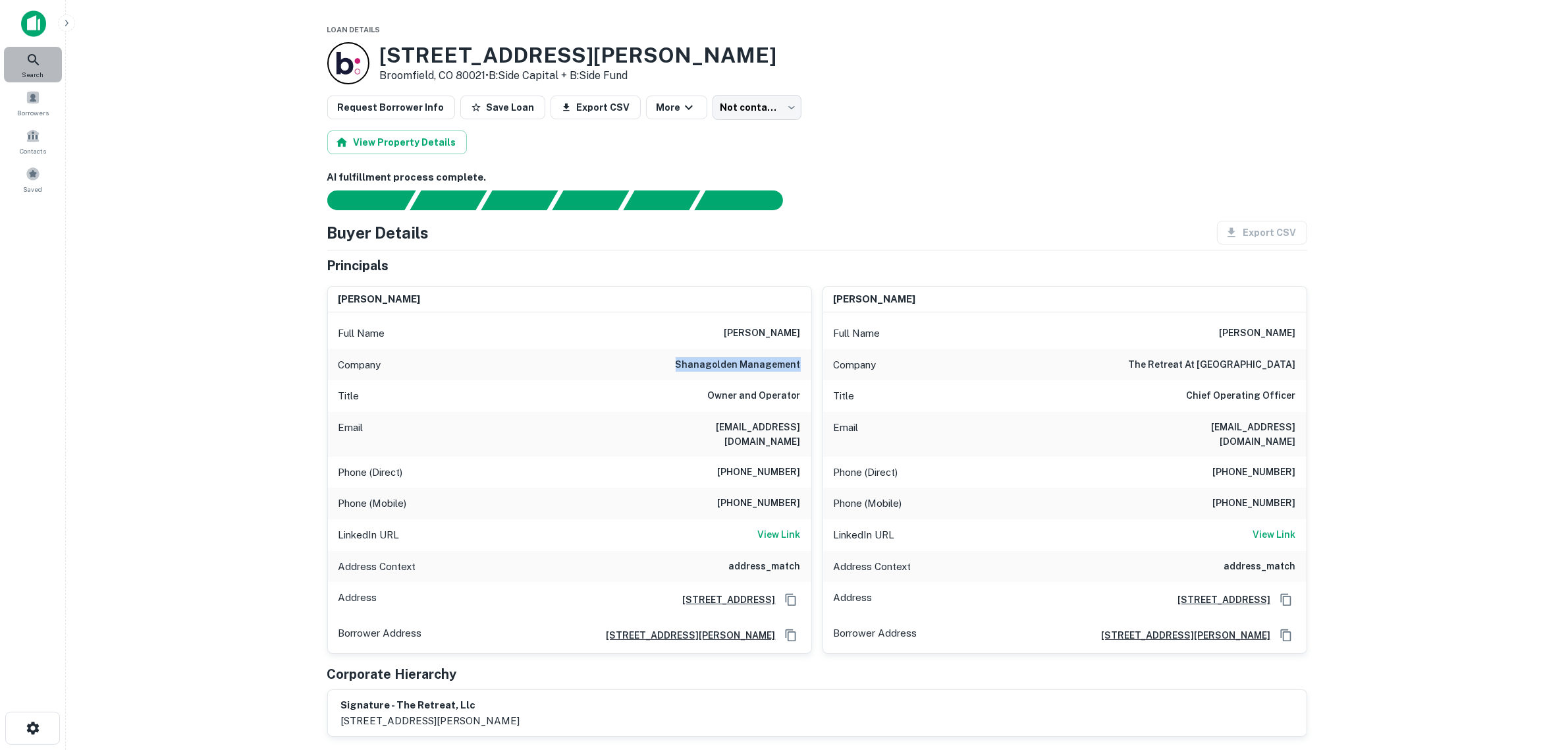
click at [29, 70] on span "Search" at bounding box center [33, 75] width 22 height 10
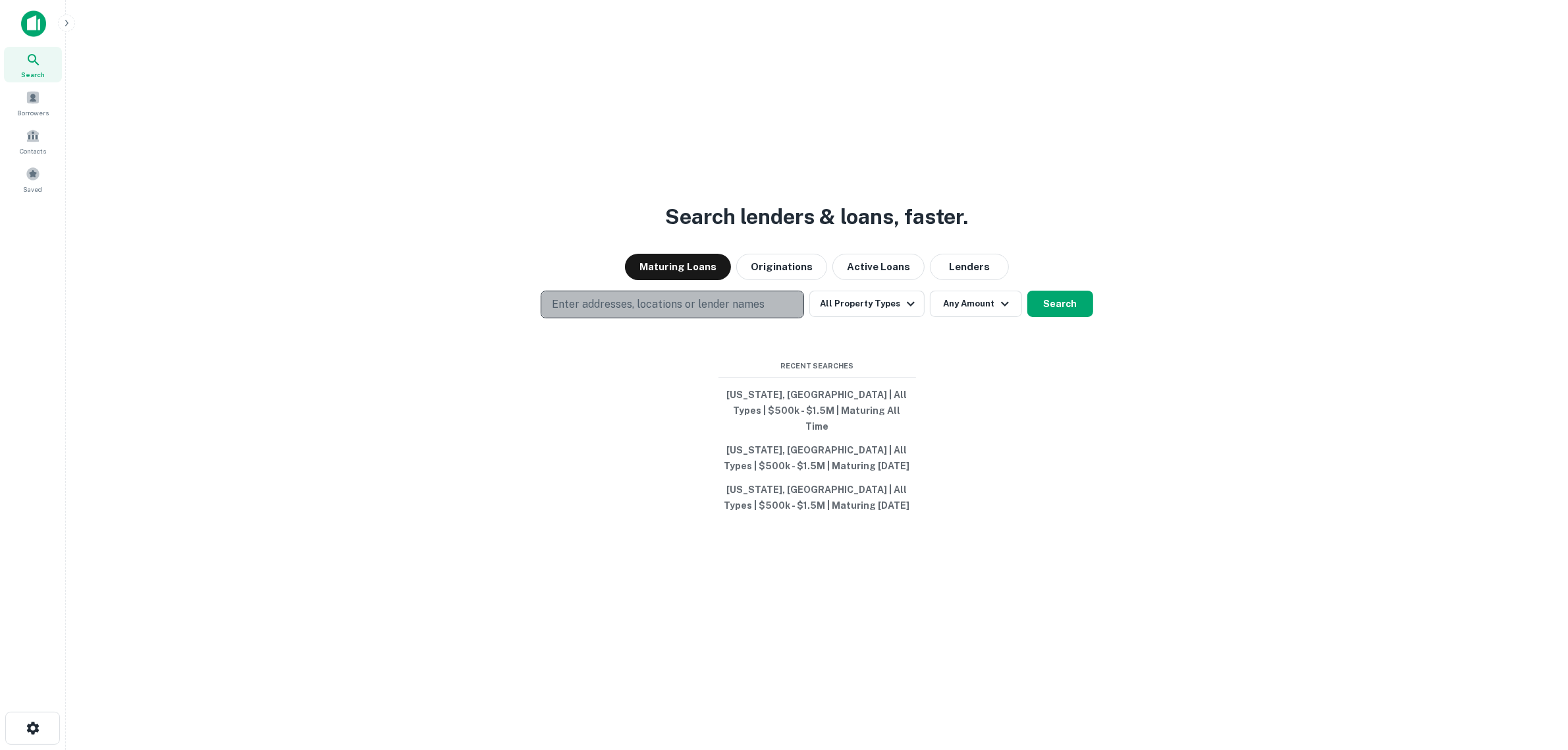
click at [579, 310] on p "Enter addresses, locations or lender names" at bounding box center [658, 304] width 213 height 16
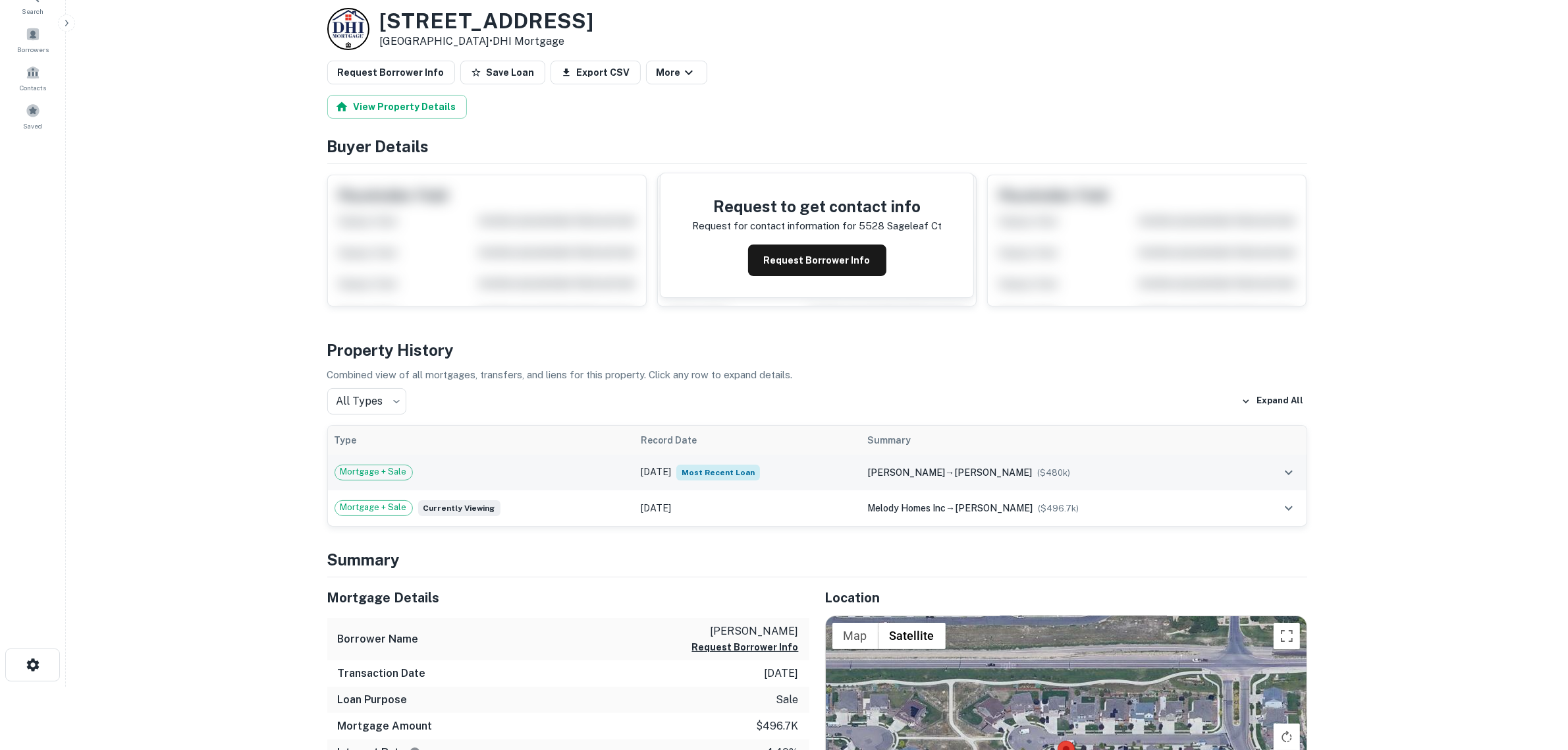
scroll to position [164, 0]
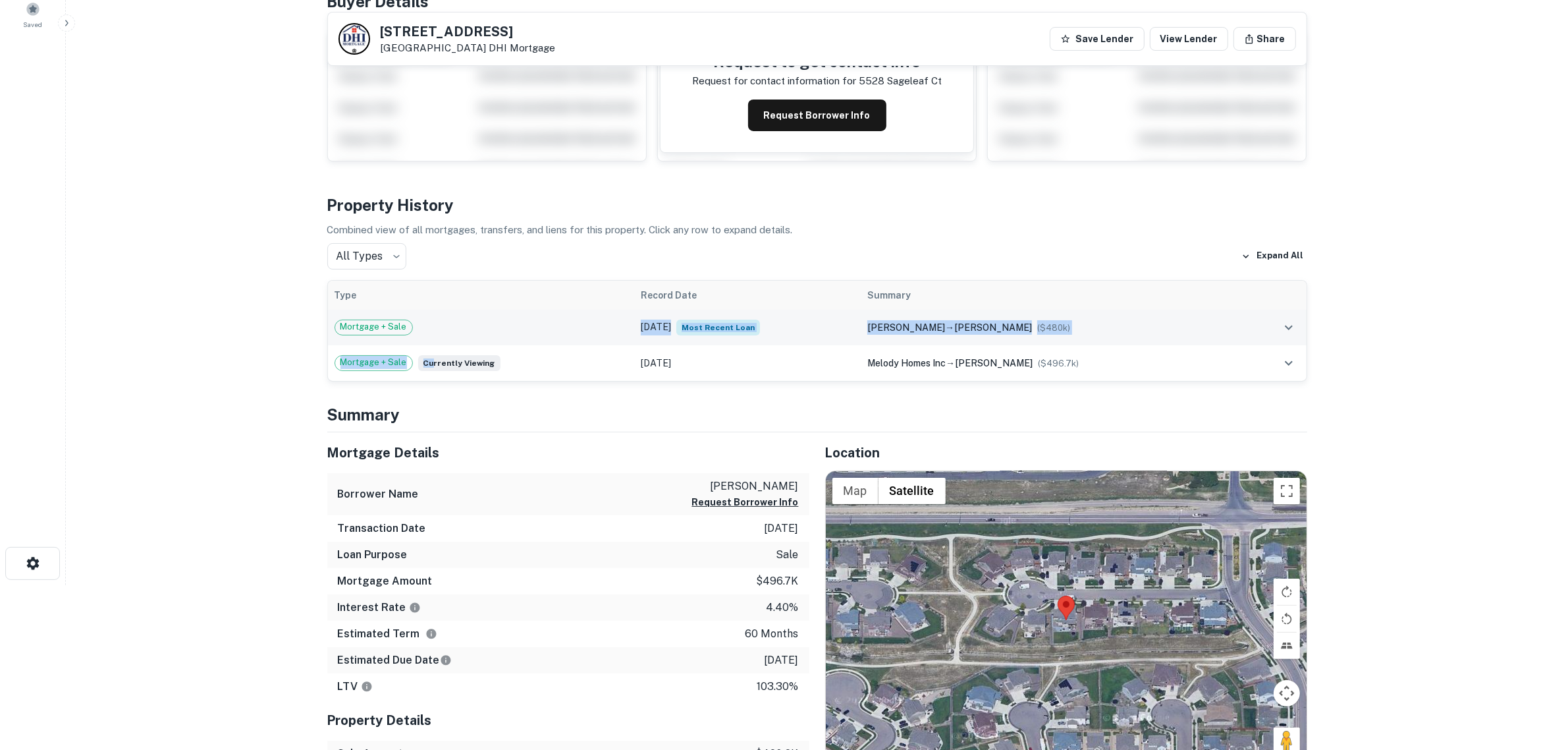
drag, startPoint x: 432, startPoint y: 364, endPoint x: 514, endPoint y: 335, distance: 87.0
click at [514, 335] on tbody "Mortgage + Sale May 10, 2021 Most Recent Loan hamkens edward a → marquez amy ($…" at bounding box center [817, 345] width 978 height 71
click at [521, 330] on div "Mortgage + Sale" at bounding box center [481, 328] width 294 height 16
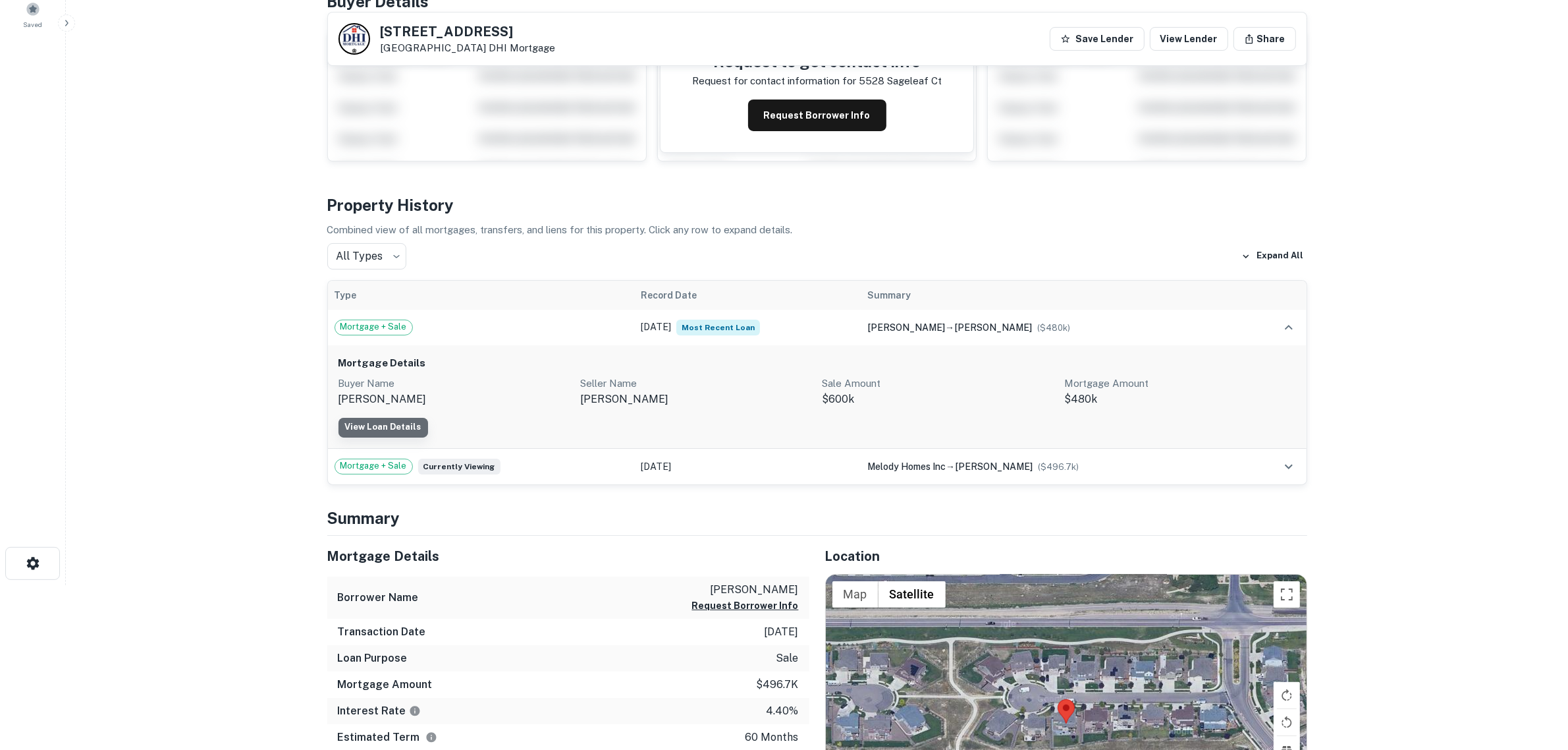
click at [385, 431] on link "View Loan Details" at bounding box center [383, 428] width 89 height 20
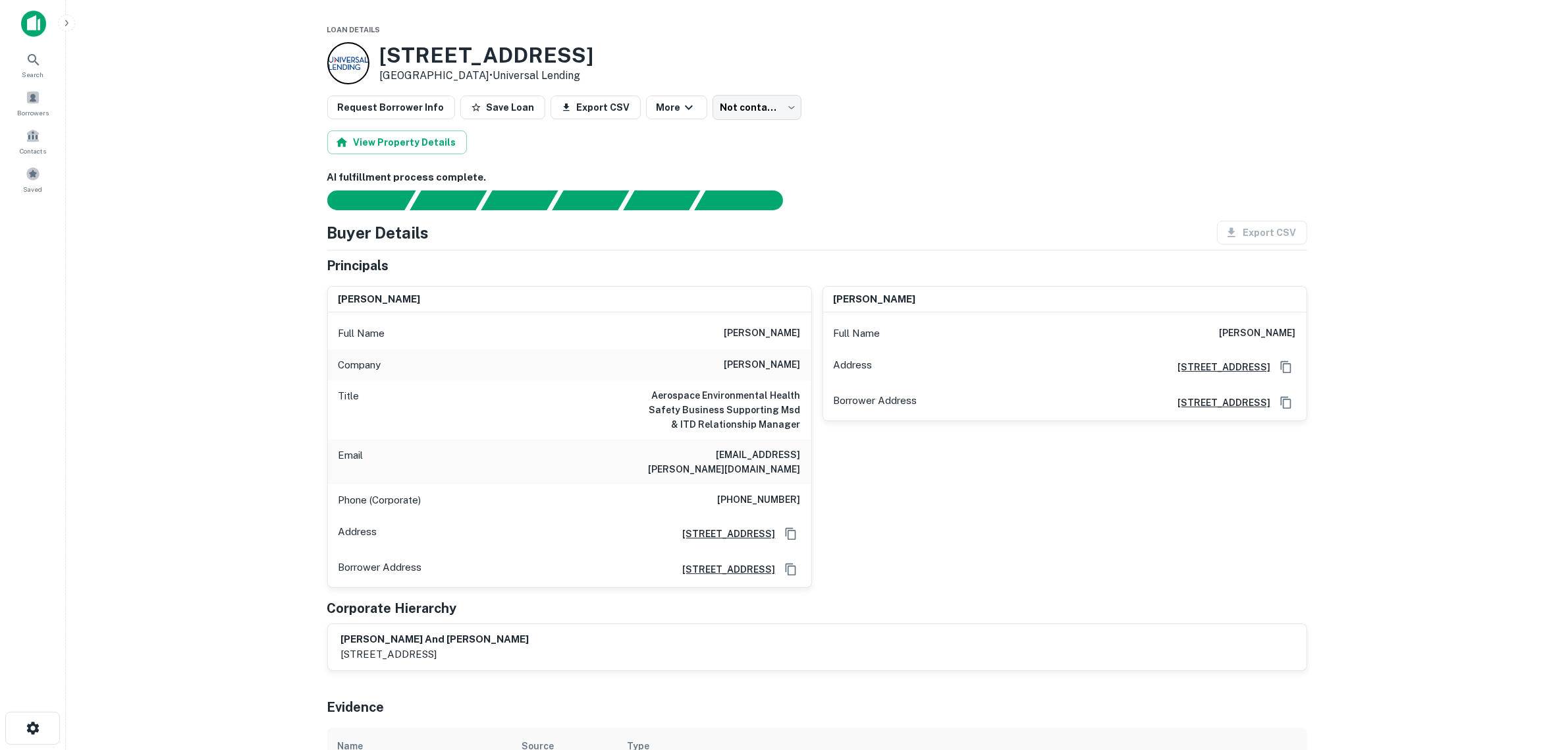
drag, startPoint x: 831, startPoint y: 439, endPoint x: 801, endPoint y: 149, distance: 291.5
click at [35, 67] on icon at bounding box center [34, 60] width 16 height 16
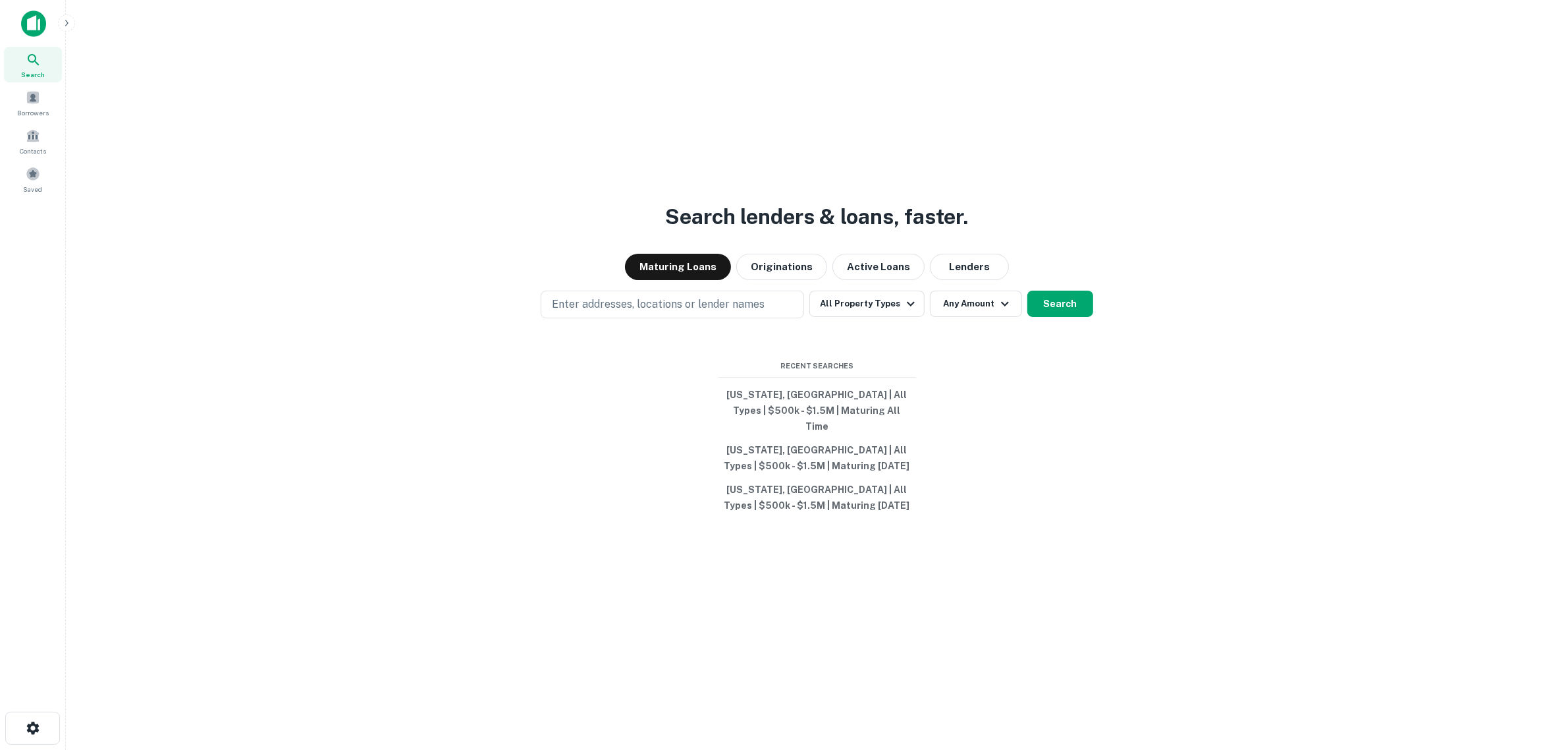
click at [635, 309] on p "Enter addresses, locations or lender names" at bounding box center [658, 304] width 213 height 16
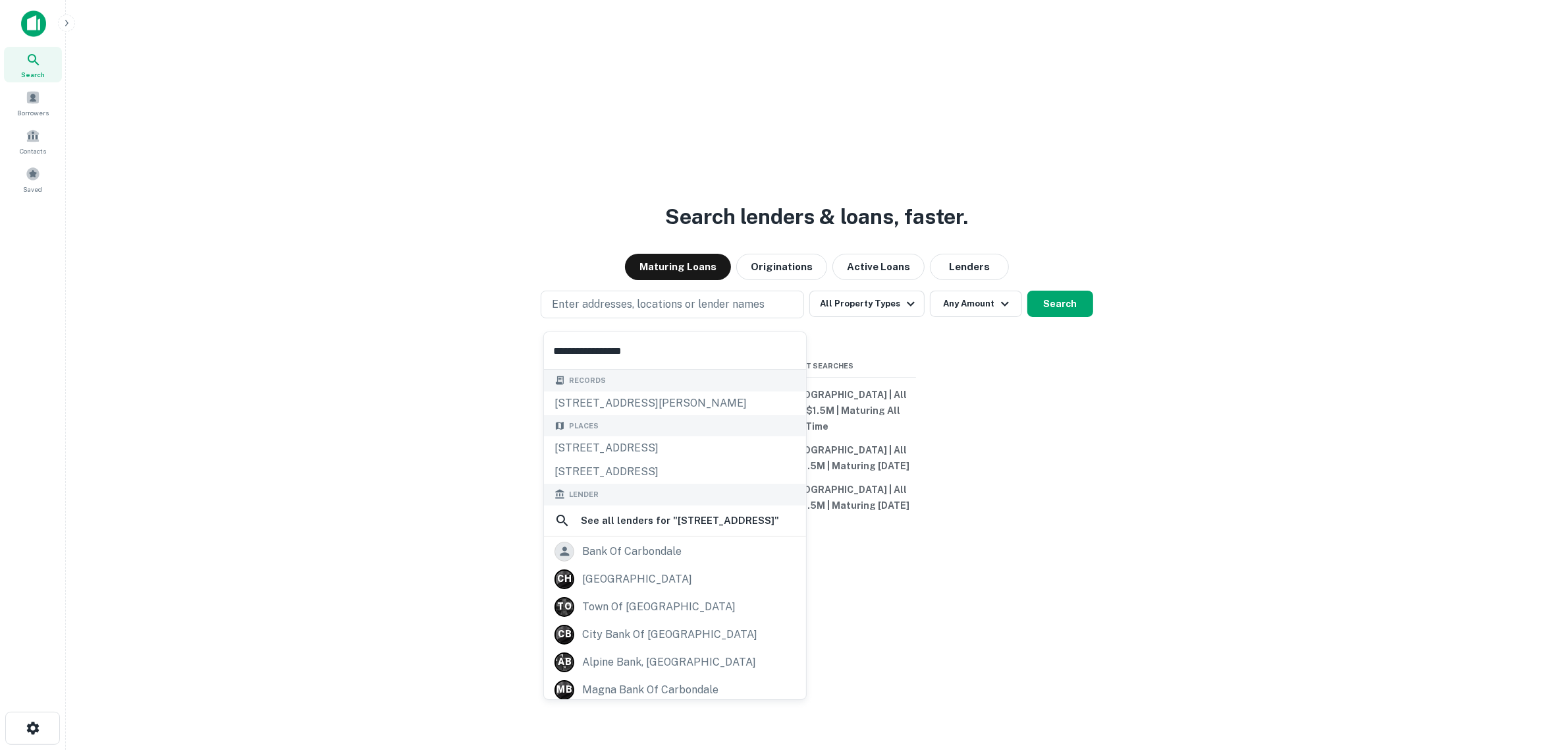
type input "**********"
drag, startPoint x: 676, startPoint y: 375, endPoint x: 678, endPoint y: 390, distance: 15.1
click at [677, 377] on div "Records" at bounding box center [675, 380] width 262 height 22
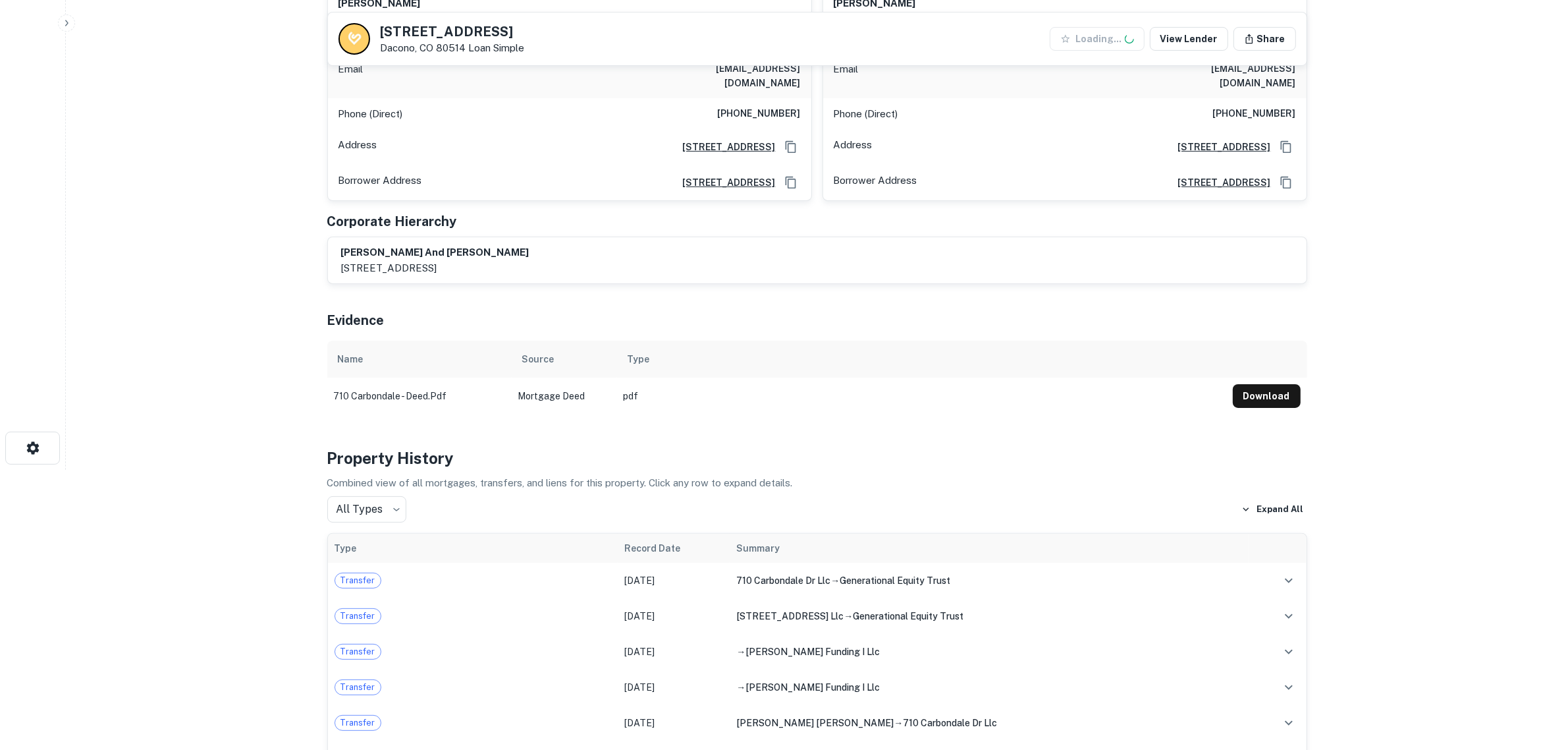
scroll to position [329, 0]
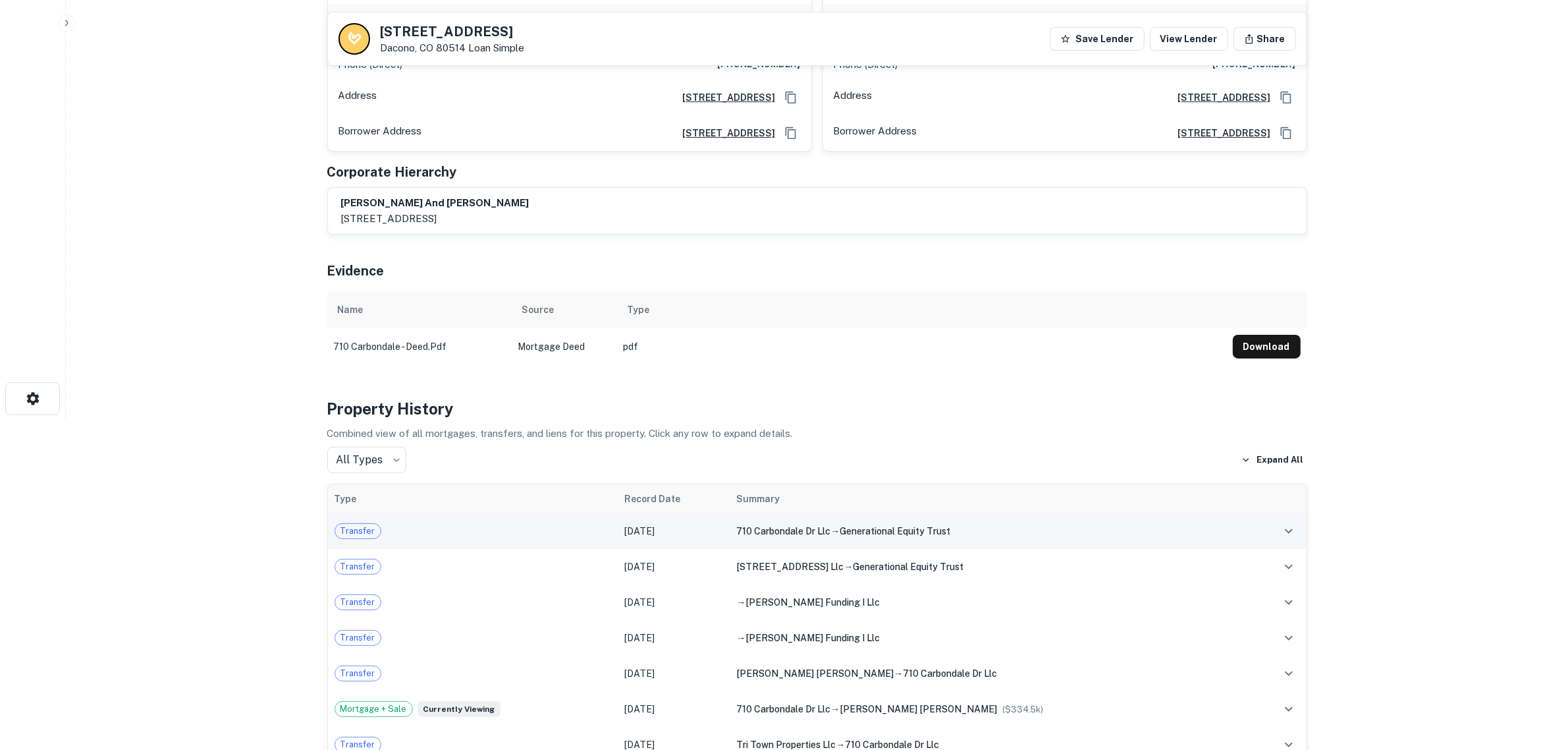
click at [546, 523] on div "Transfer" at bounding box center [473, 531] width 277 height 16
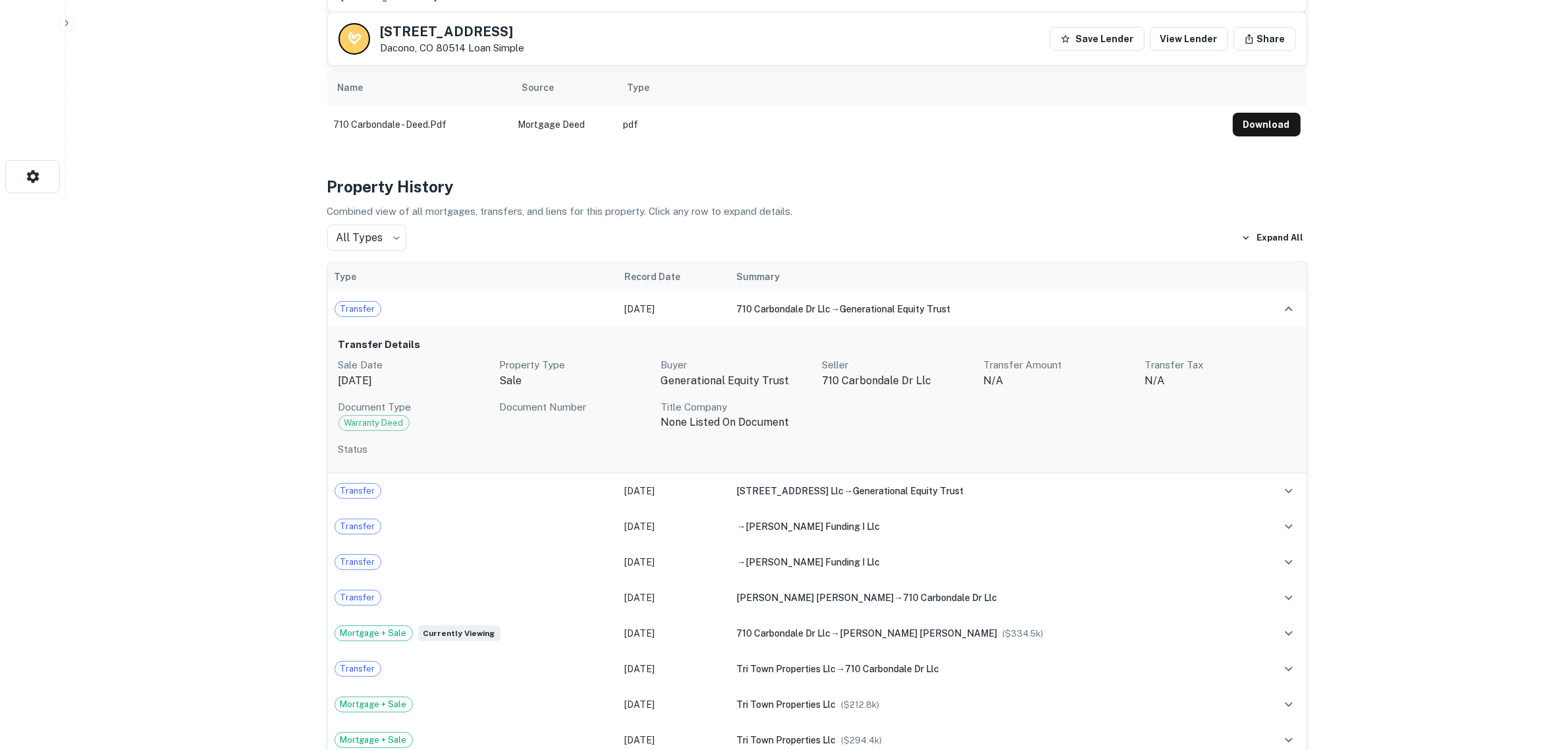
scroll to position [576, 0]
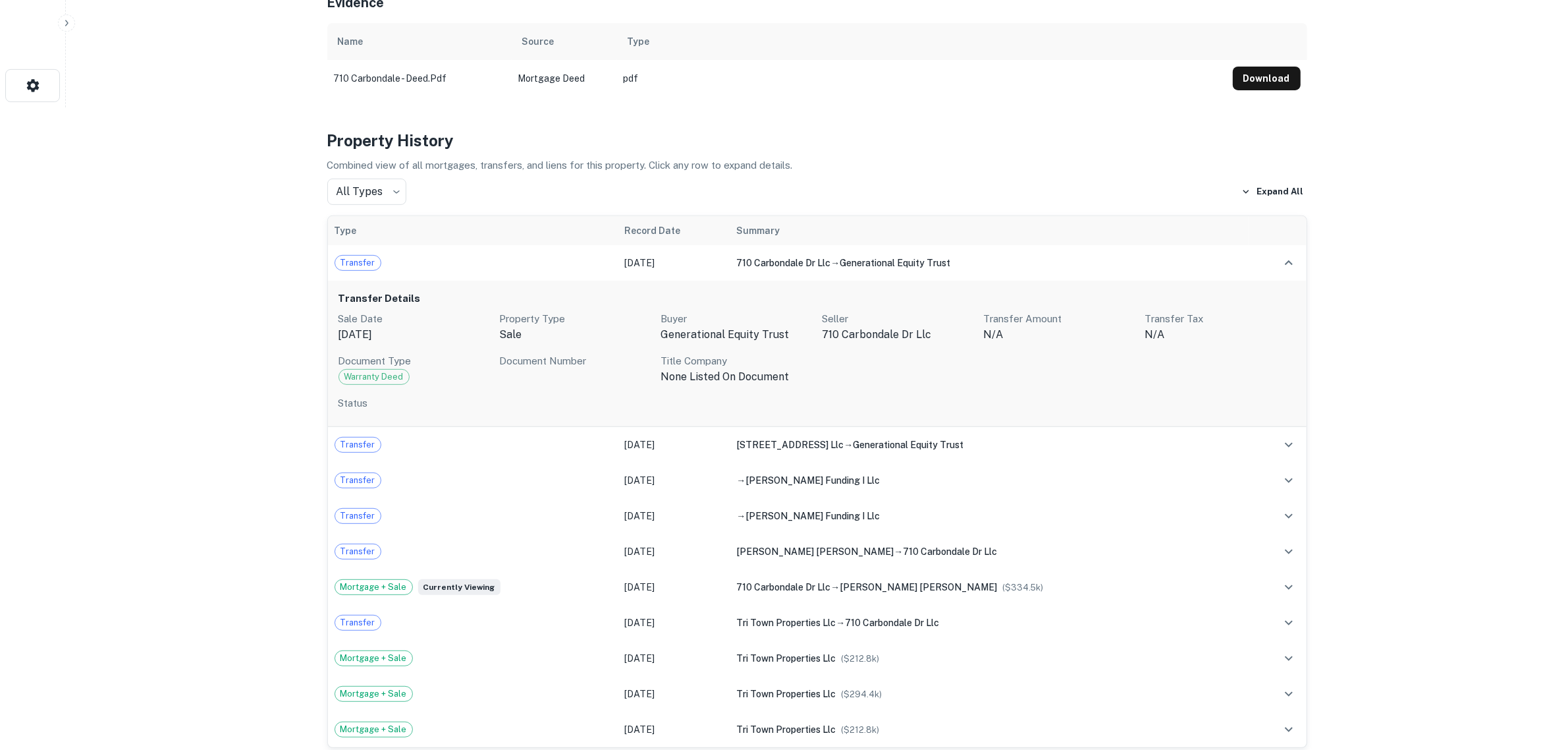
scroll to position [0, 0]
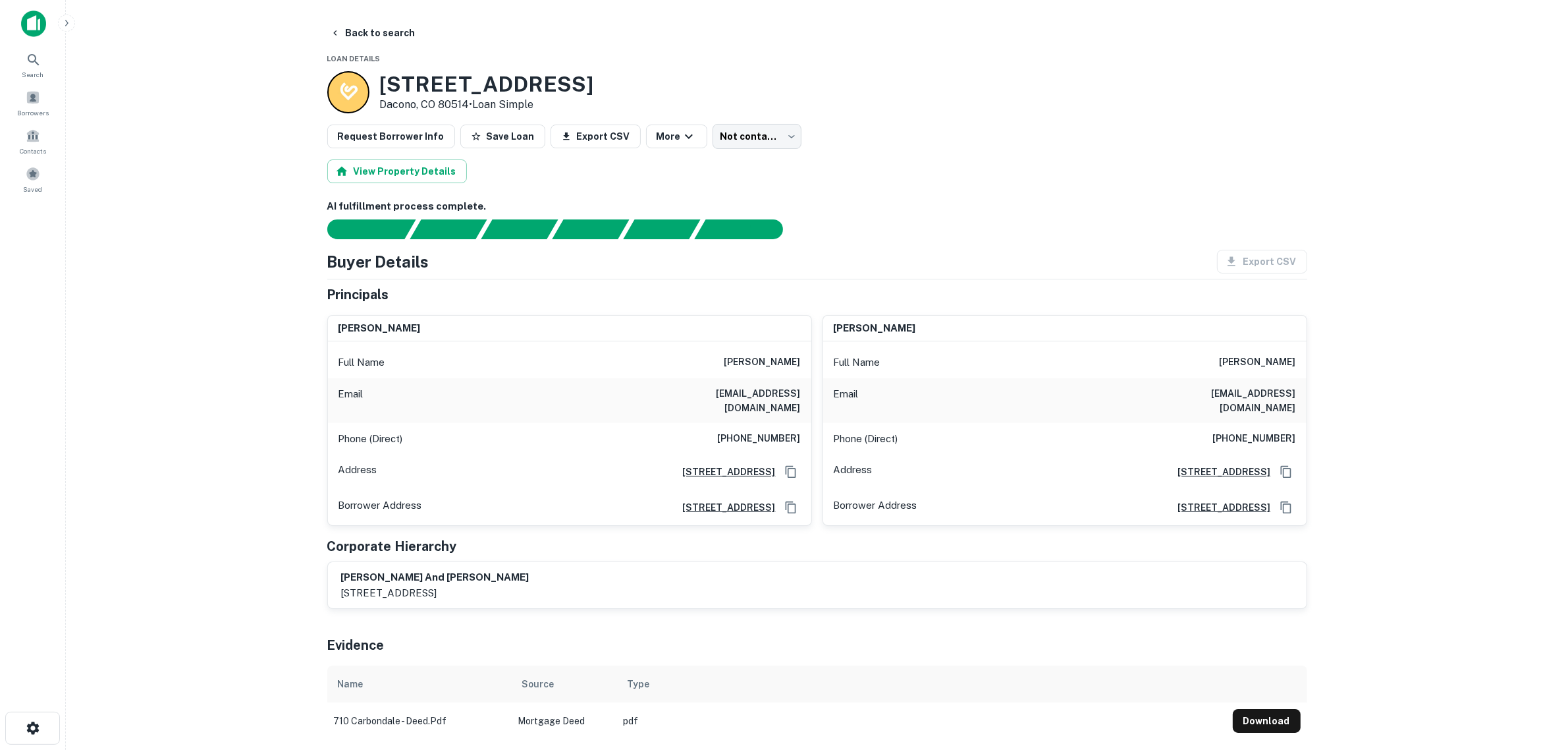
drag, startPoint x: 290, startPoint y: 294, endPoint x: 317, endPoint y: 134, distance: 162.3
